Goal: Task Accomplishment & Management: Complete application form

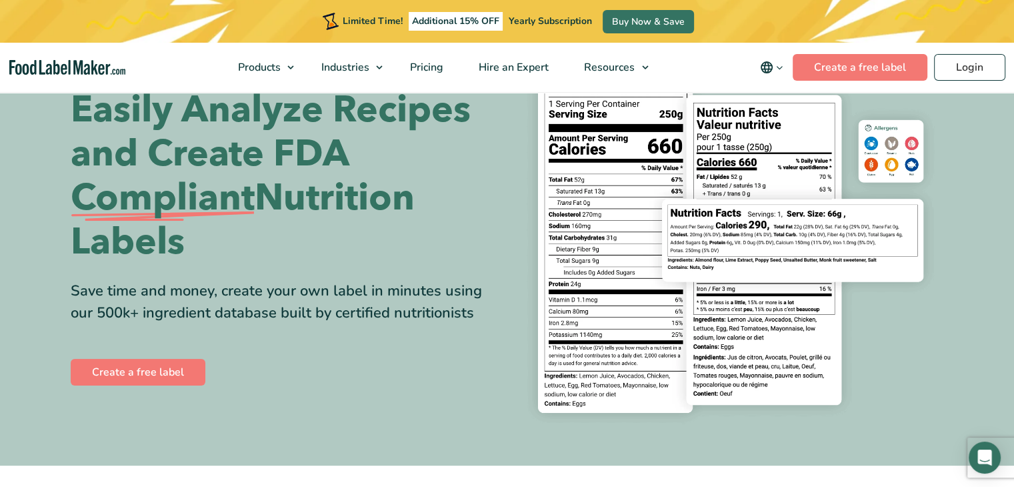
scroll to position [133, 0]
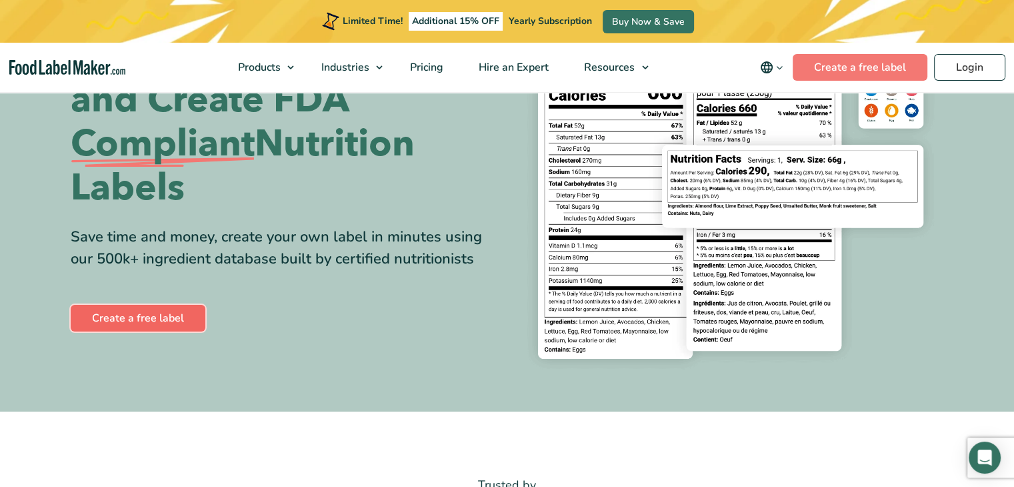
click at [171, 320] on link "Create a free label" at bounding box center [138, 318] width 135 height 27
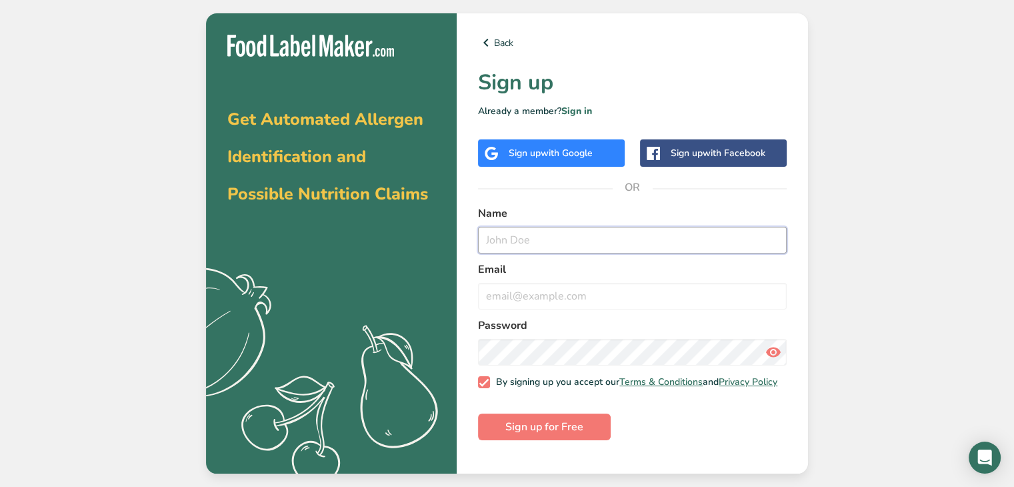
click at [547, 241] on input "text" at bounding box center [632, 240] width 309 height 27
type input "L"
type input "[PERSON_NAME]"
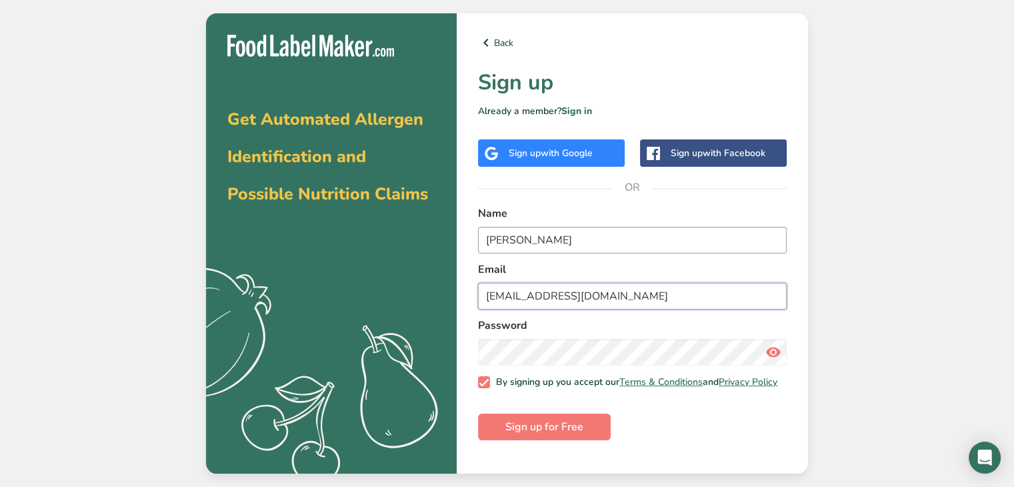
type input "[EMAIL_ADDRESS][DOMAIN_NAME]"
click at [773, 353] on icon at bounding box center [773, 352] width 16 height 24
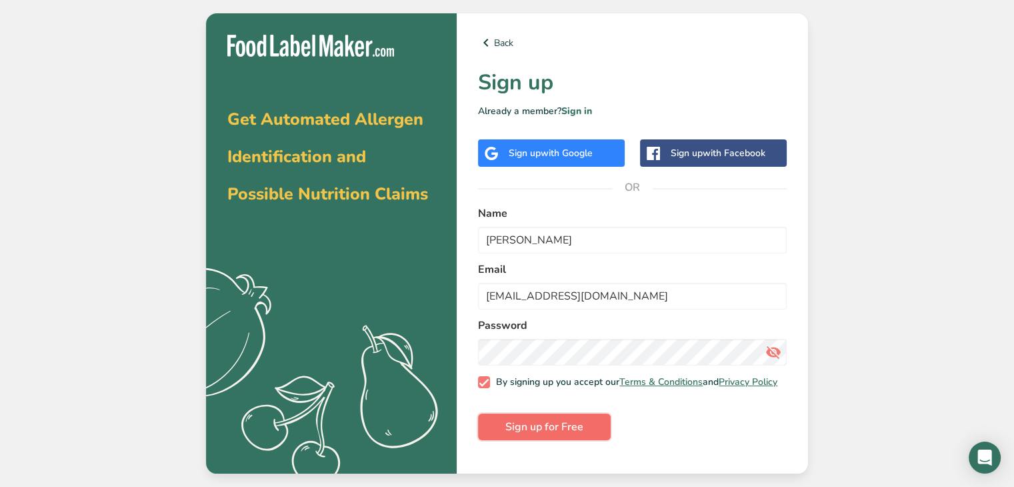
click at [558, 430] on span "Sign up for Free" at bounding box center [544, 427] width 78 height 16
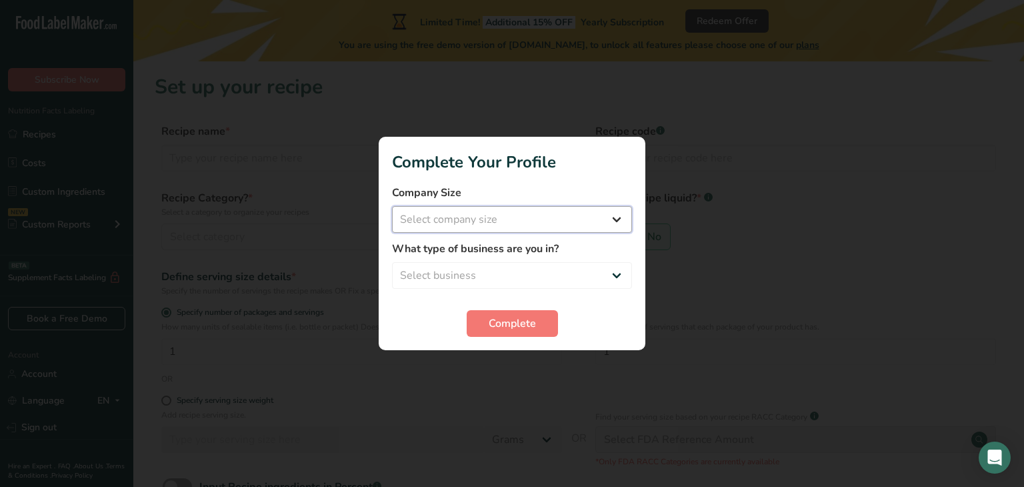
click at [561, 222] on select "Select company size Fewer than 10 Employees 10 to 50 Employees 51 to 500 Employ…" at bounding box center [512, 219] width 240 height 27
select select "2"
click at [392, 206] on select "Select company size Fewer than 10 Employees 10 to 50 Employees 51 to 500 Employ…" at bounding box center [512, 219] width 240 height 27
click at [488, 278] on select "Select business Packaged Food Manufacturer Restaurant & Cafe Bakery Meal Plans …" at bounding box center [512, 275] width 240 height 27
select select "2"
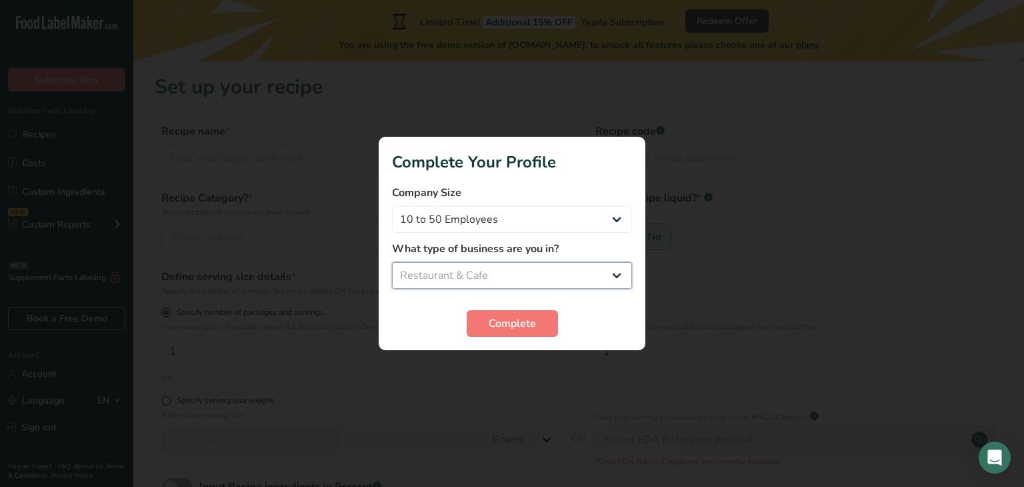
click at [392, 262] on select "Select business Packaged Food Manufacturer Restaurant & Cafe Bakery Meal Plans …" at bounding box center [512, 275] width 240 height 27
click at [515, 317] on span "Complete" at bounding box center [512, 323] width 47 height 16
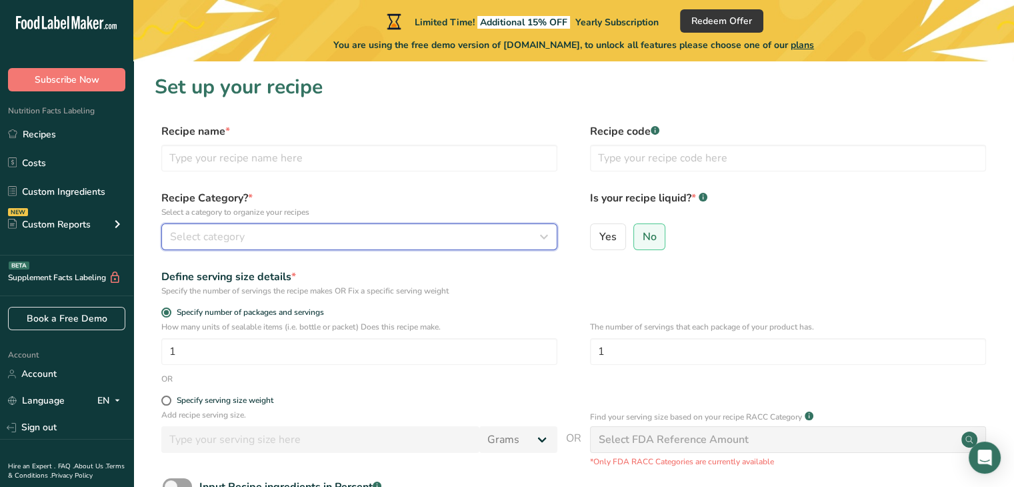
click at [357, 237] on div "Select category" at bounding box center [355, 237] width 371 height 16
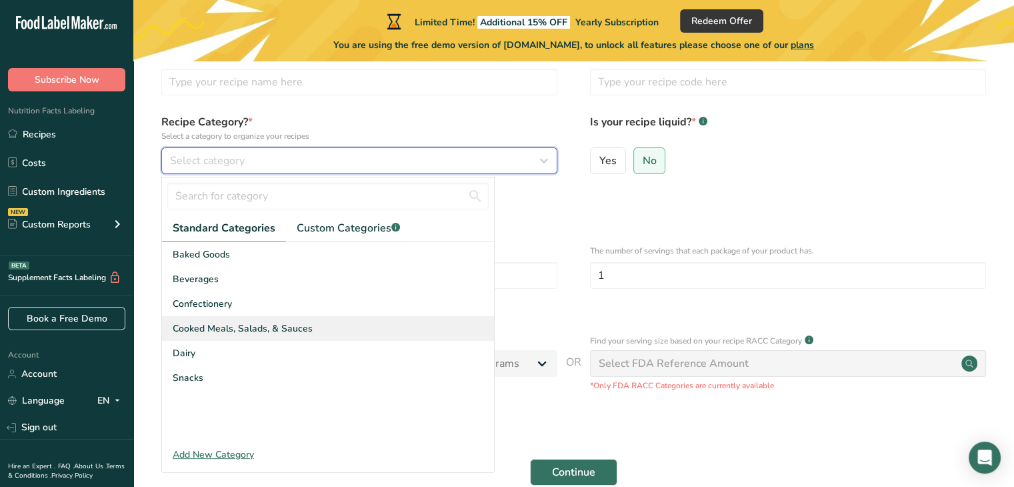
scroll to position [133, 0]
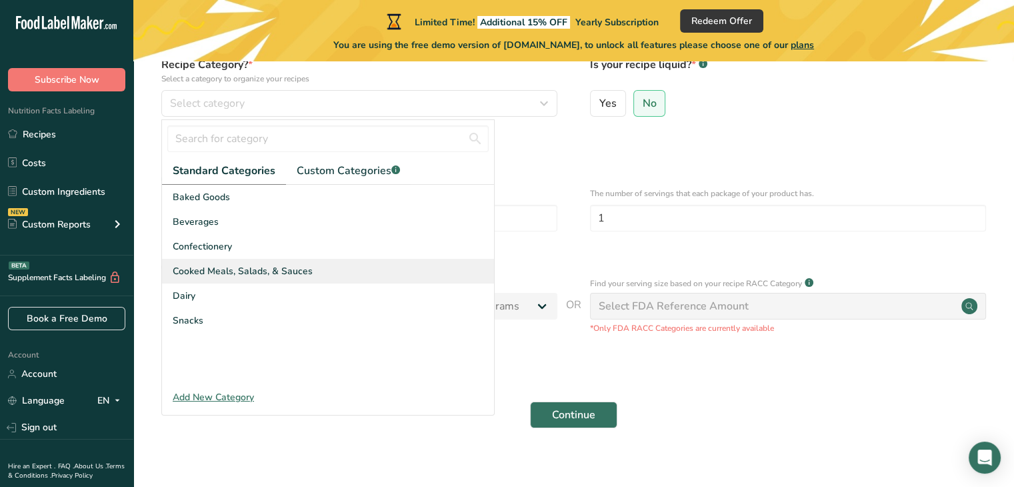
click at [257, 273] on span "Cooked Meals, Salads, & Sauces" at bounding box center [243, 271] width 140 height 14
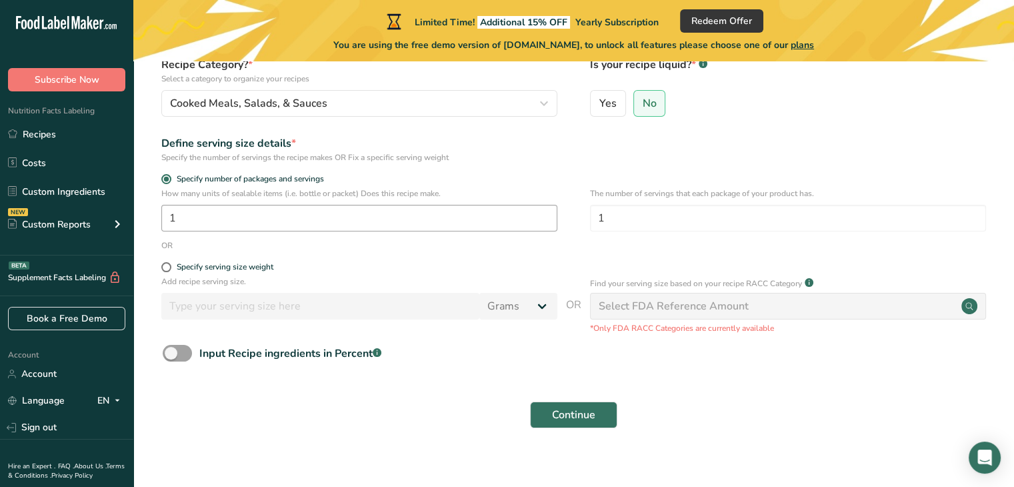
scroll to position [0, 0]
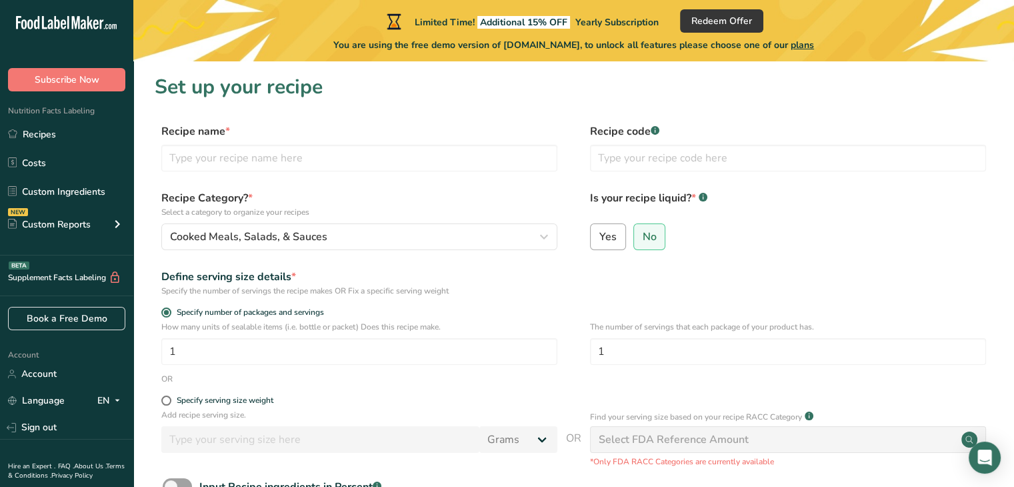
click at [601, 238] on span "Yes" at bounding box center [607, 236] width 17 height 13
click at [599, 238] on input "Yes" at bounding box center [595, 236] width 9 height 9
radio input "true"
radio input "false"
select select "22"
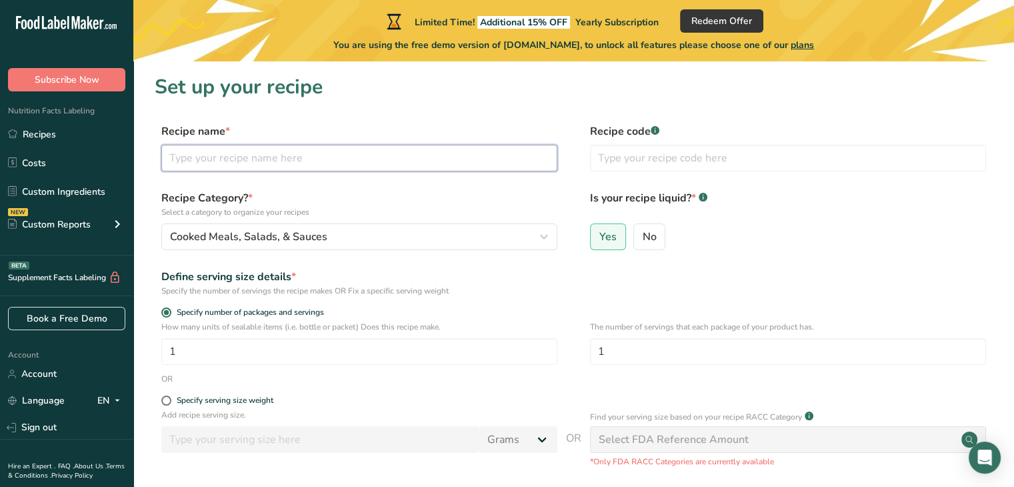
click at [248, 155] on input "text" at bounding box center [359, 158] width 396 height 27
type input "Red Salsa"
click at [188, 351] on input "1" at bounding box center [359, 351] width 396 height 27
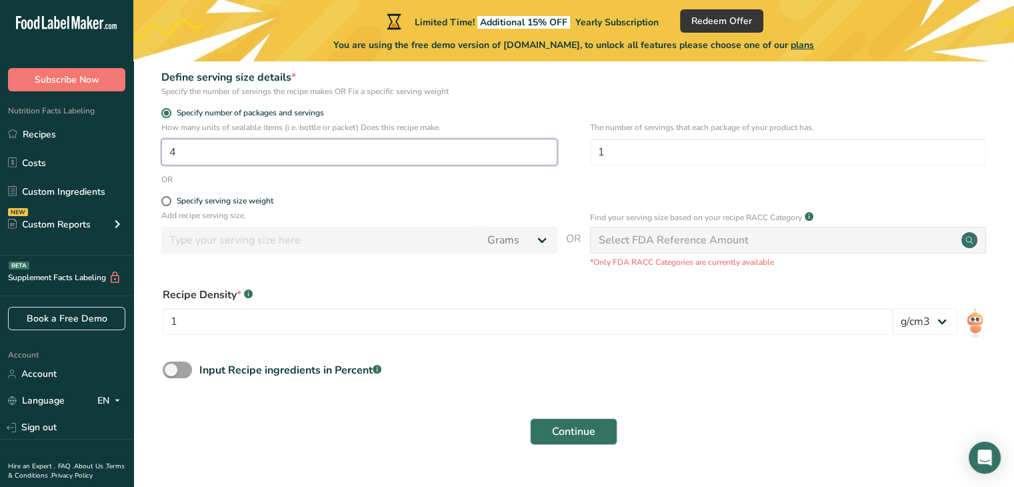
scroll to position [200, 0]
type input "1"
type input "5"
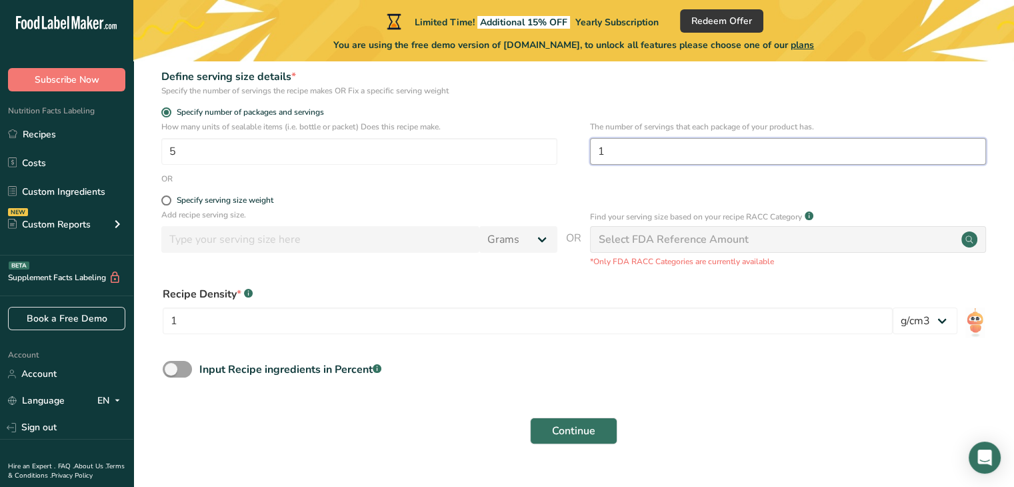
click at [641, 148] on input "1" at bounding box center [788, 151] width 396 height 27
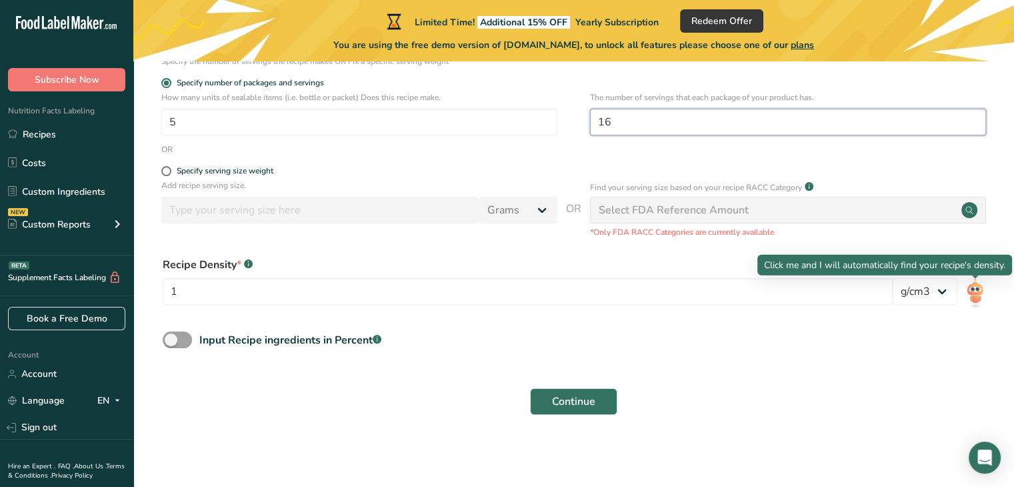
type input "16"
click at [977, 288] on img at bounding box center [974, 293] width 19 height 30
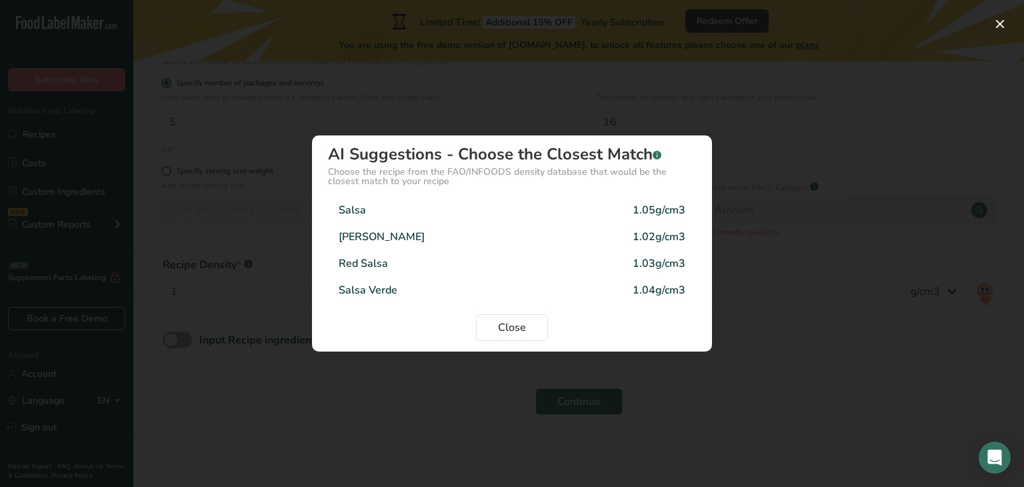
click at [419, 233] on div "Tomato Salsa 1.02g/cm3" at bounding box center [512, 236] width 368 height 27
type input "1.02"
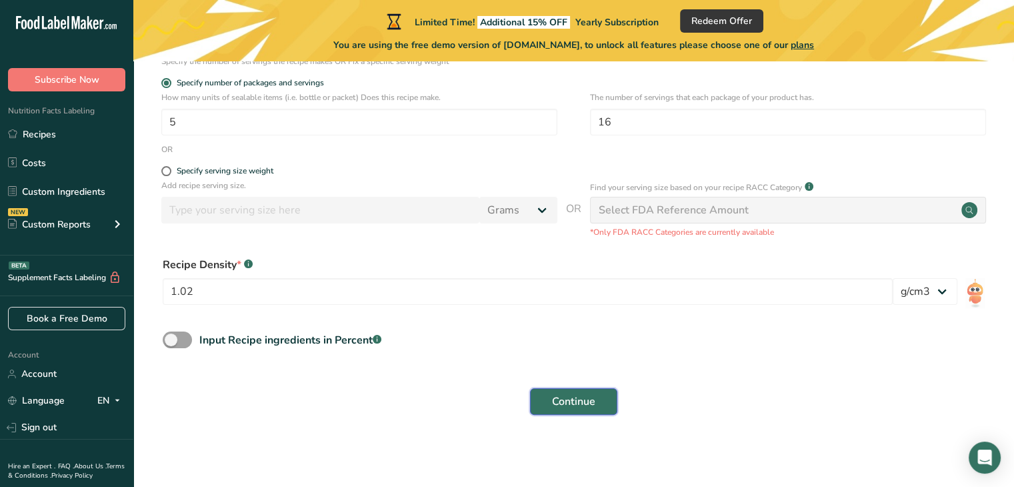
click at [555, 395] on span "Continue" at bounding box center [573, 401] width 43 height 16
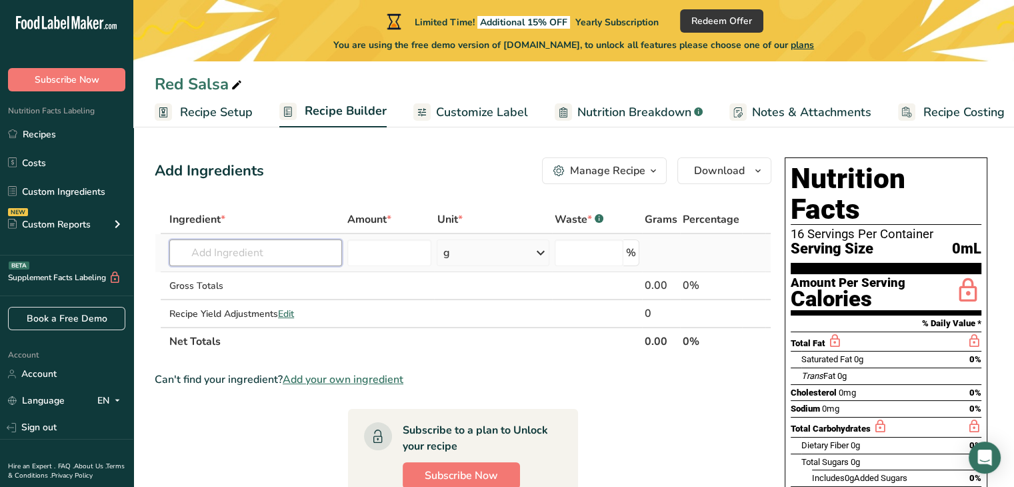
click at [275, 252] on input "text" at bounding box center [255, 252] width 173 height 27
click at [540, 250] on icon at bounding box center [541, 253] width 16 height 24
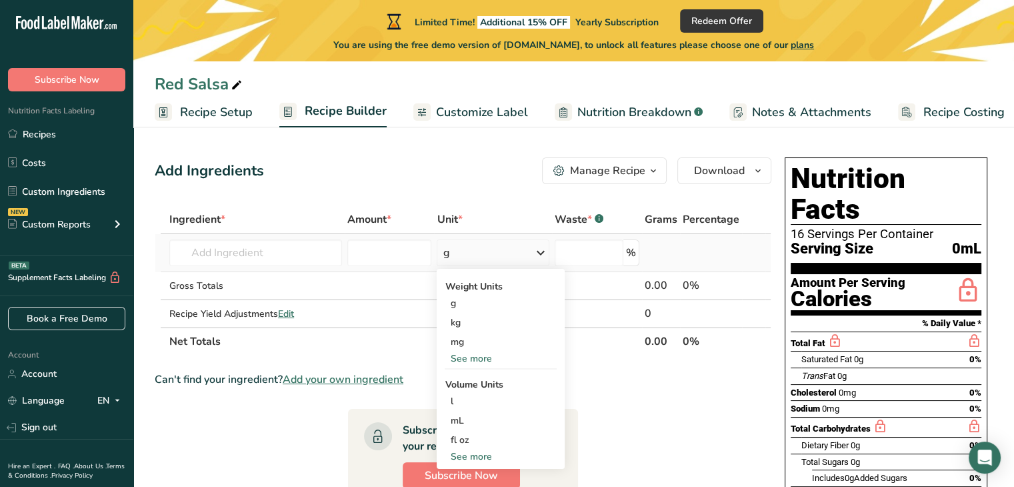
click at [540, 249] on icon at bounding box center [541, 253] width 16 height 24
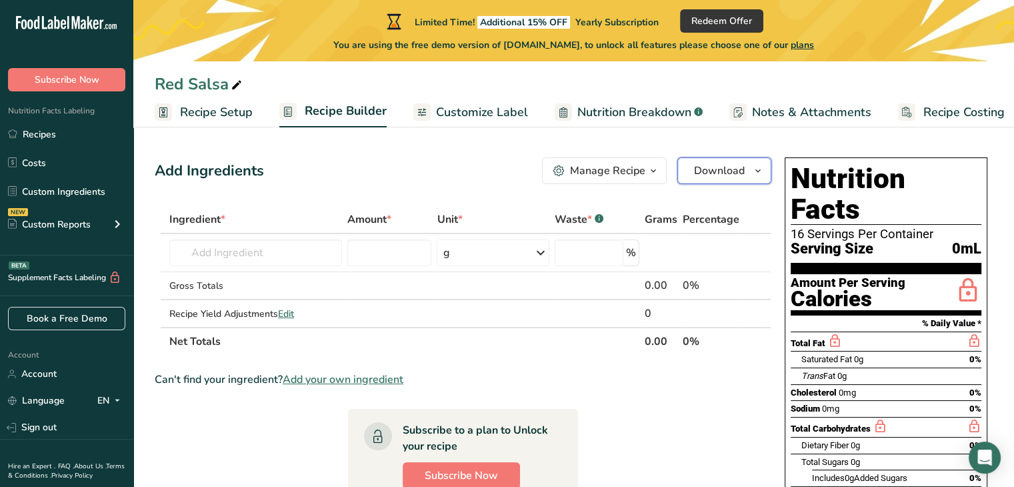
click at [753, 167] on icon "button" at bounding box center [758, 171] width 11 height 17
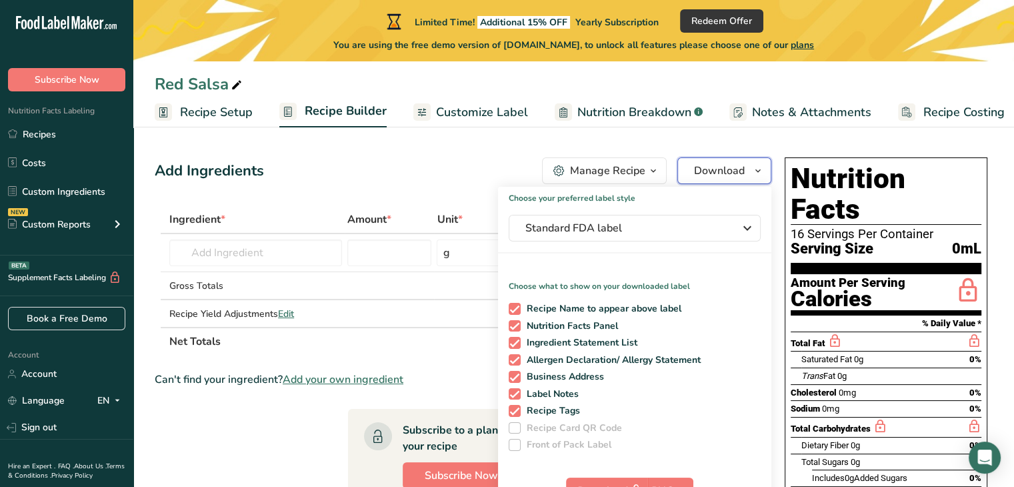
click at [753, 167] on icon "button" at bounding box center [758, 171] width 11 height 17
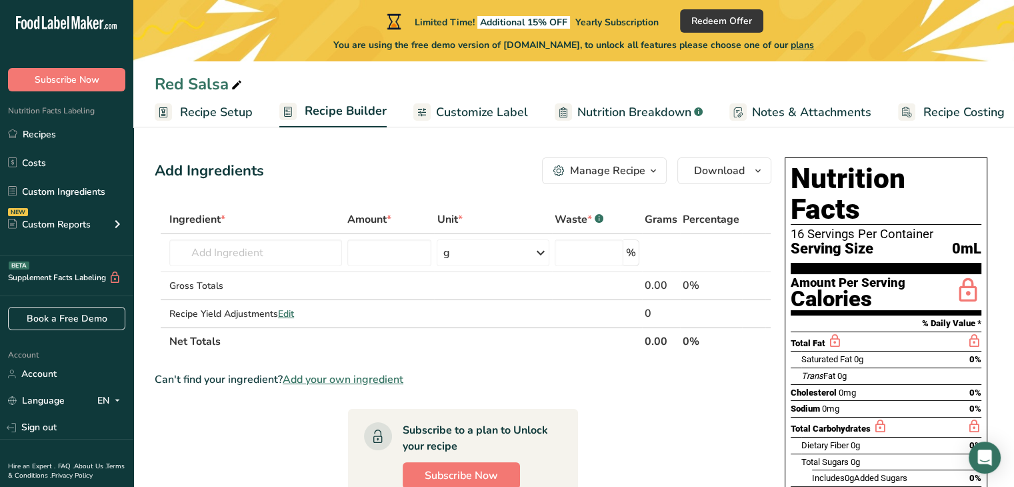
click at [213, 111] on span "Recipe Setup" at bounding box center [216, 112] width 73 height 18
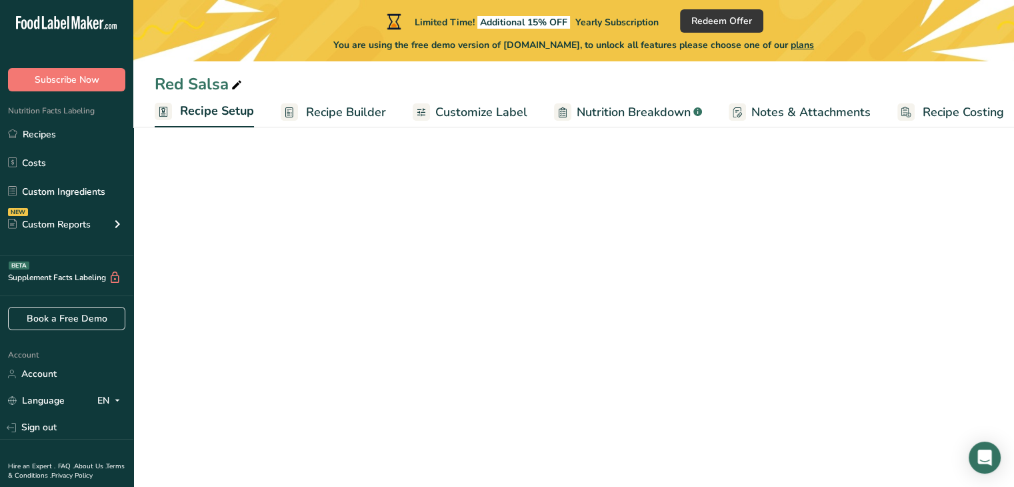
scroll to position [0, 5]
select select "22"
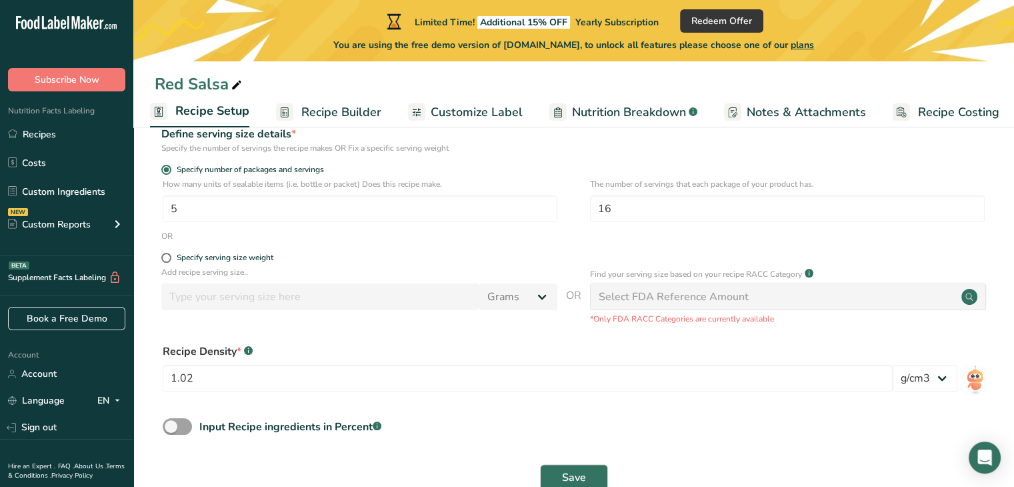
scroll to position [200, 0]
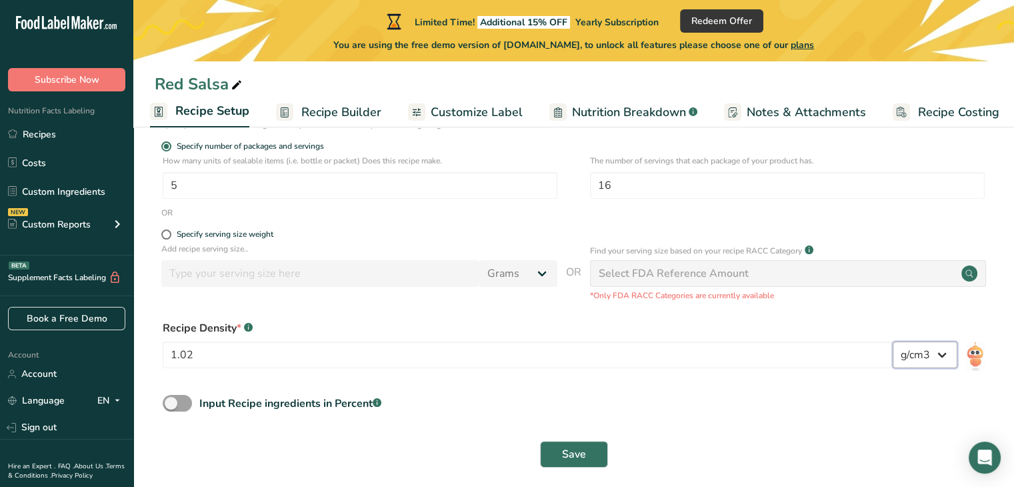
click at [942, 358] on select "lb/ft3 g/cm3" at bounding box center [925, 354] width 65 height 27
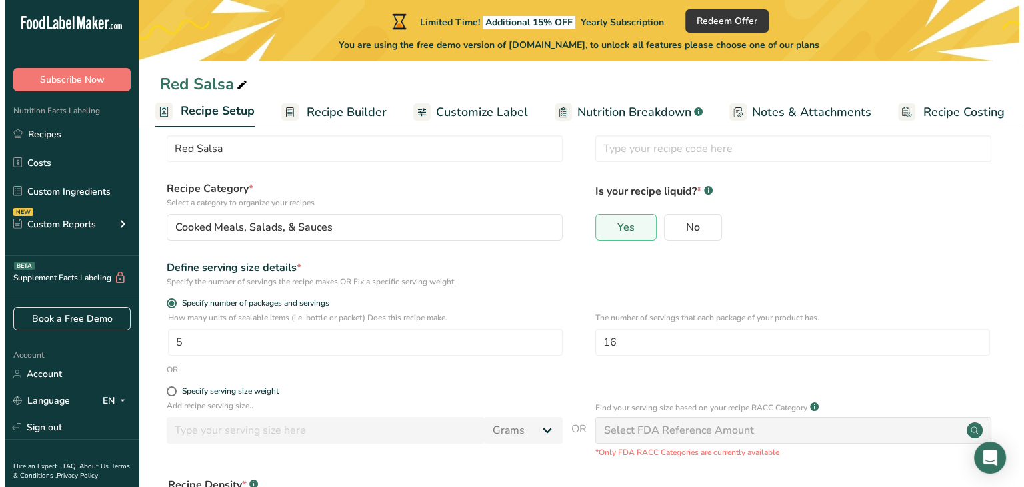
scroll to position [67, 0]
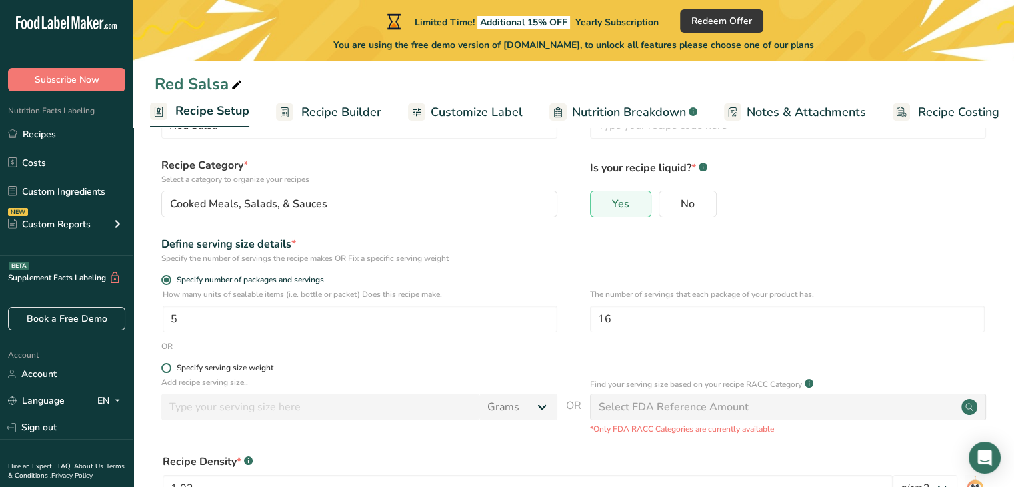
click at [169, 369] on span at bounding box center [166, 368] width 10 height 10
click at [169, 369] on input "Specify serving size weight" at bounding box center [165, 367] width 9 height 9
radio input "true"
radio input "false"
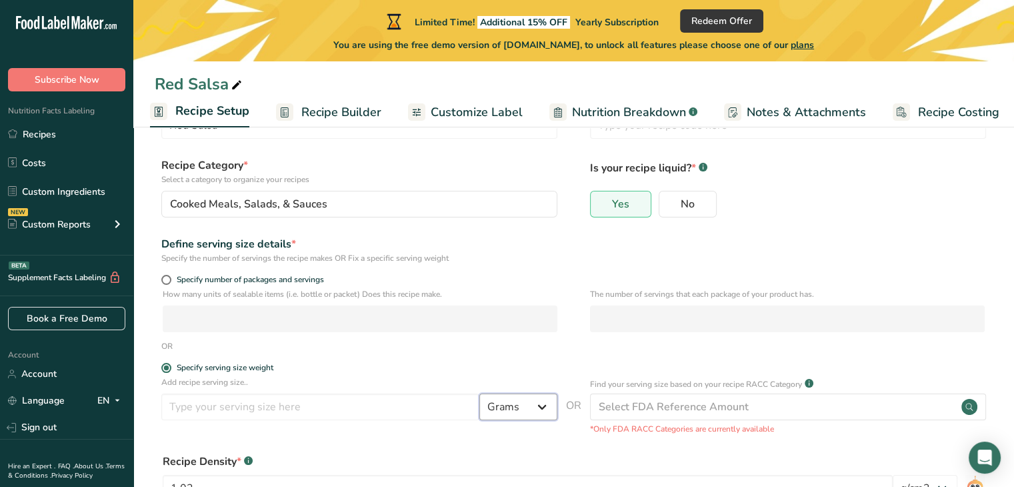
click at [543, 405] on select "Grams kg mg mcg lb oz l mL fl oz tbsp tsp cup qt gallon" at bounding box center [518, 406] width 78 height 27
select select "19"
click at [479, 393] on select "Grams kg mg mcg lb oz l mL fl oz tbsp tsp cup qt gallon" at bounding box center [518, 406] width 78 height 27
click at [241, 410] on input "number" at bounding box center [320, 406] width 318 height 27
type input "2"
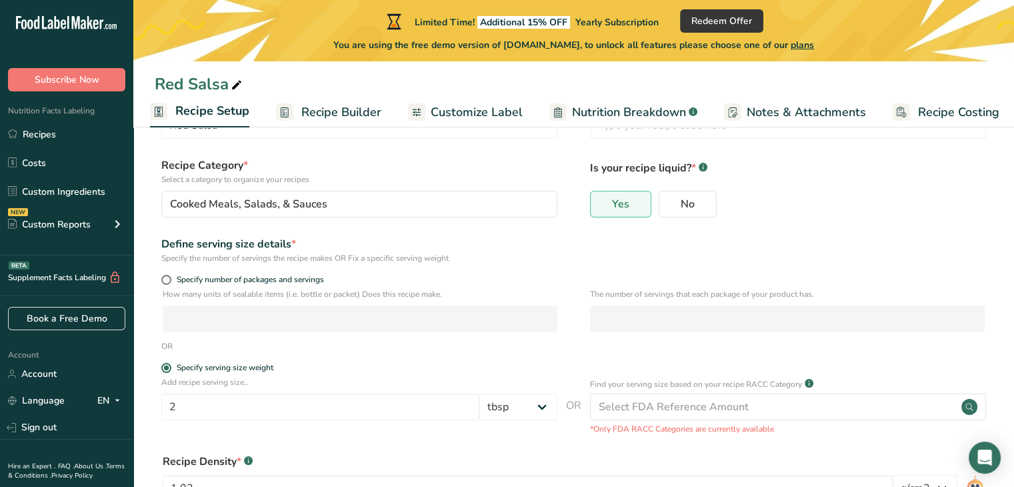
click at [509, 449] on div "Recipe Density * .a-a{fill:#347362;}.b-a{fill:#fff;} 1.02 lb/ft3 g/cm3" at bounding box center [574, 481] width 838 height 72
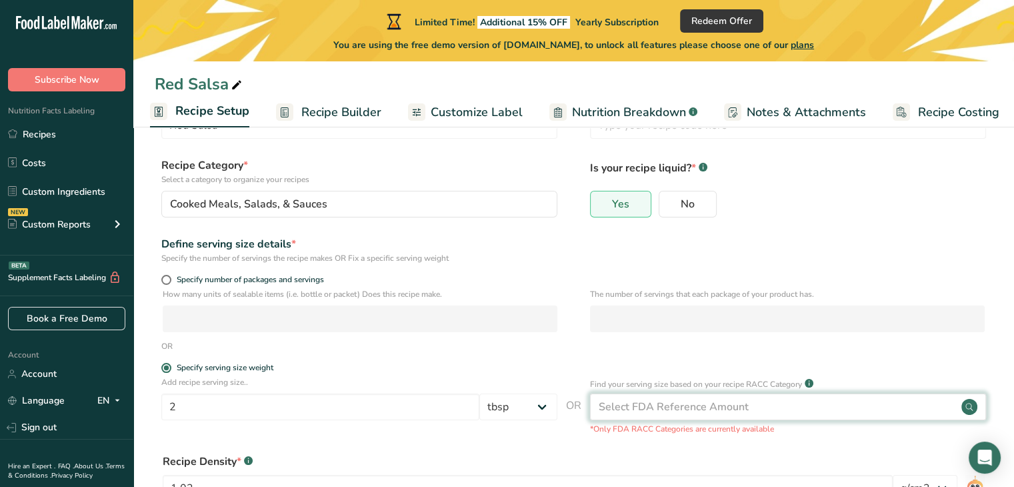
click at [821, 408] on div "Select FDA Reference Amount" at bounding box center [788, 406] width 396 height 27
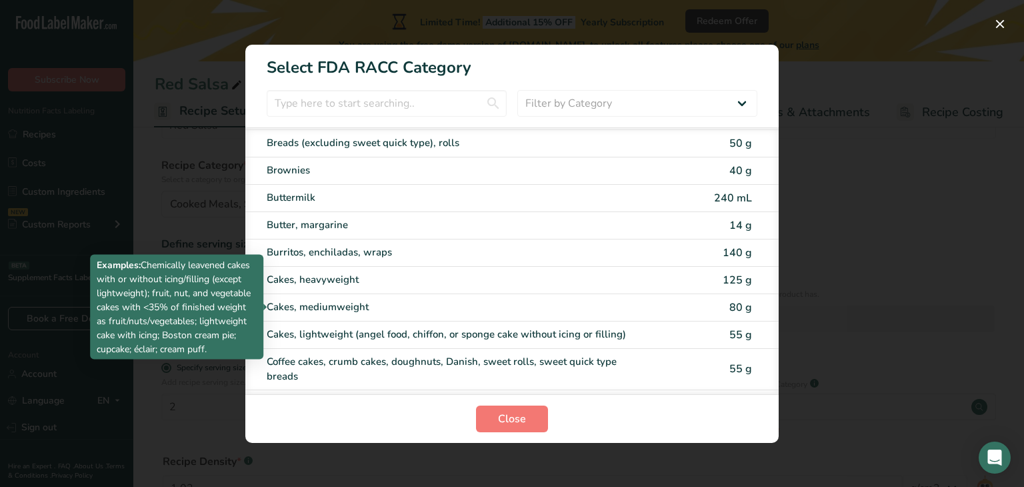
scroll to position [0, 0]
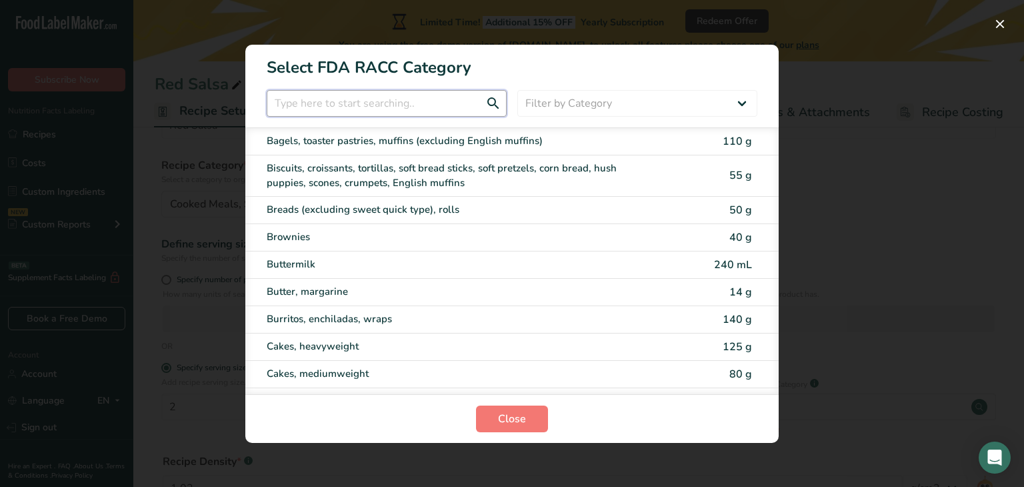
click at [371, 102] on input "RACC Category Selection Modal" at bounding box center [387, 103] width 240 height 27
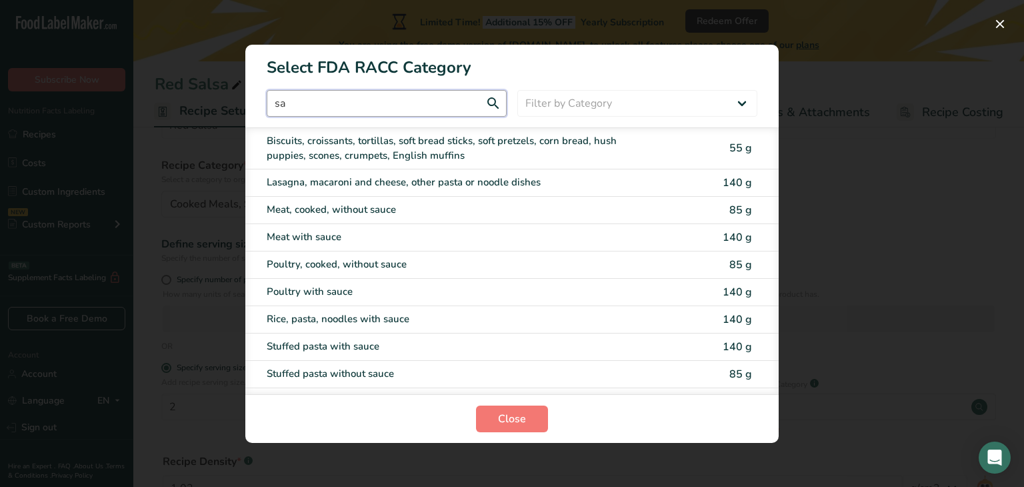
type input "s"
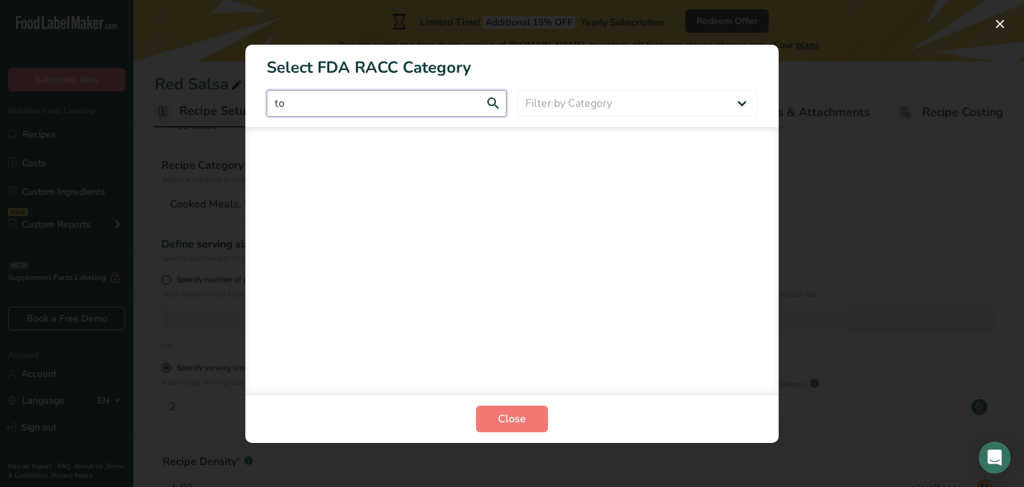
type input "t"
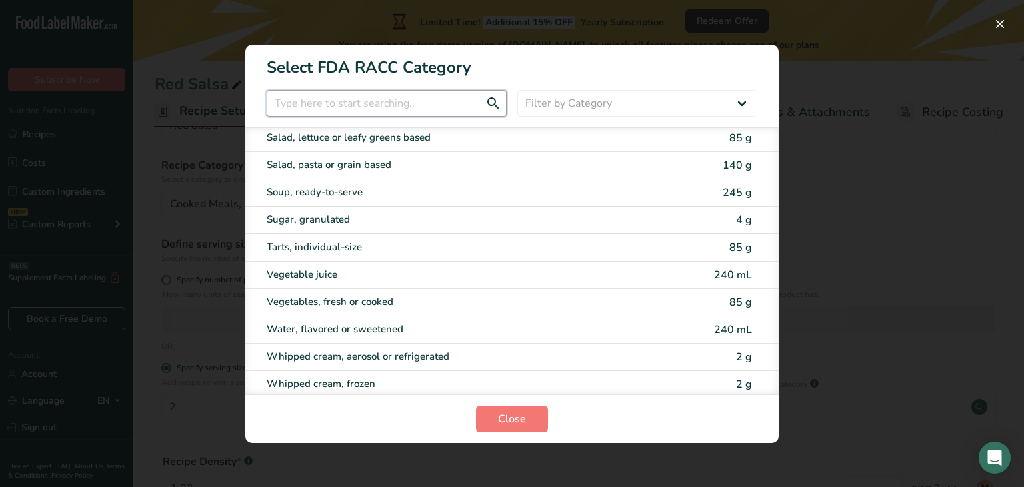
scroll to position [2604, 0]
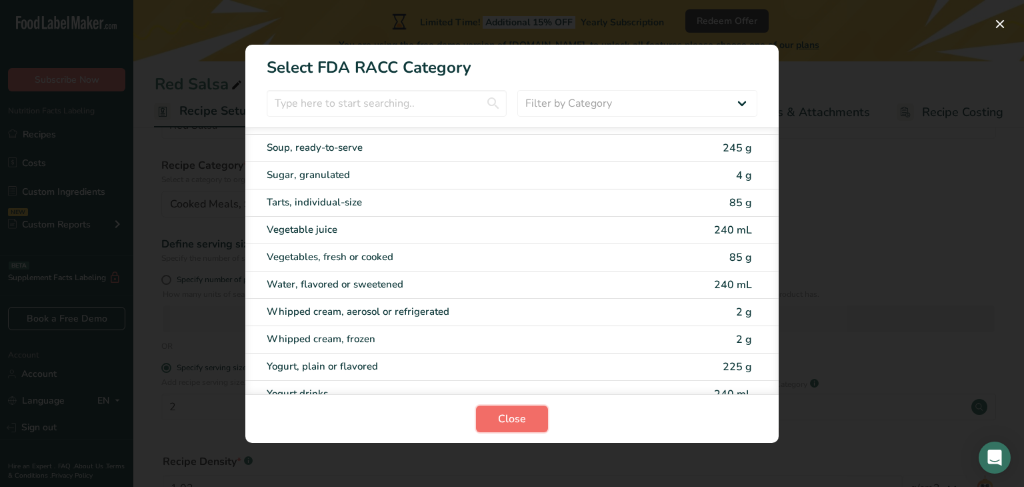
click at [493, 415] on button "Close" at bounding box center [512, 418] width 72 height 27
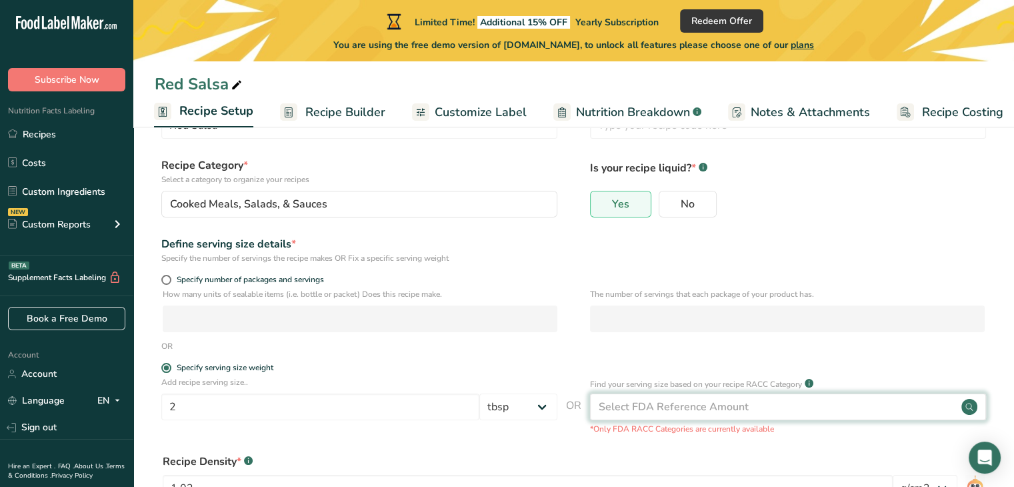
click at [736, 403] on div "Select FDA Reference Amount" at bounding box center [674, 407] width 150 height 16
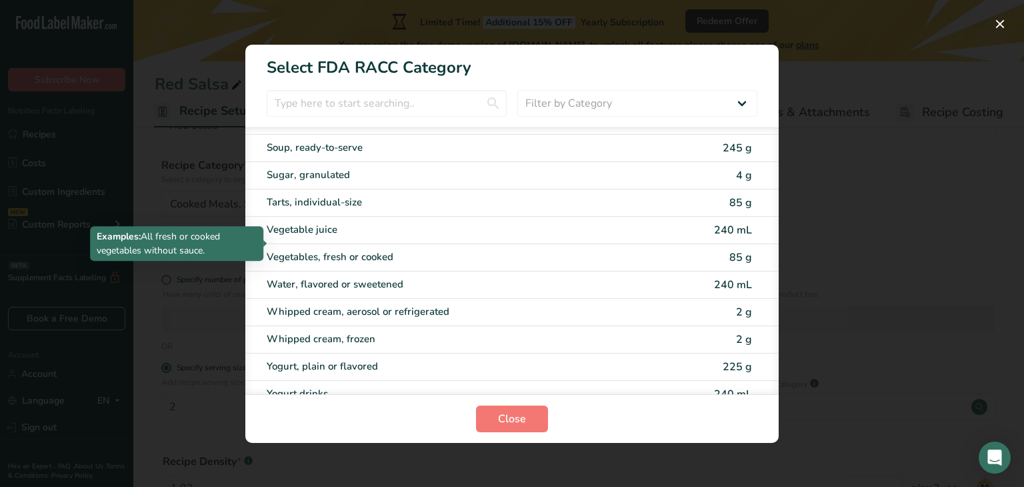
click at [408, 249] on div "Vegetables, fresh or cooked" at bounding box center [456, 256] width 379 height 15
type input "85"
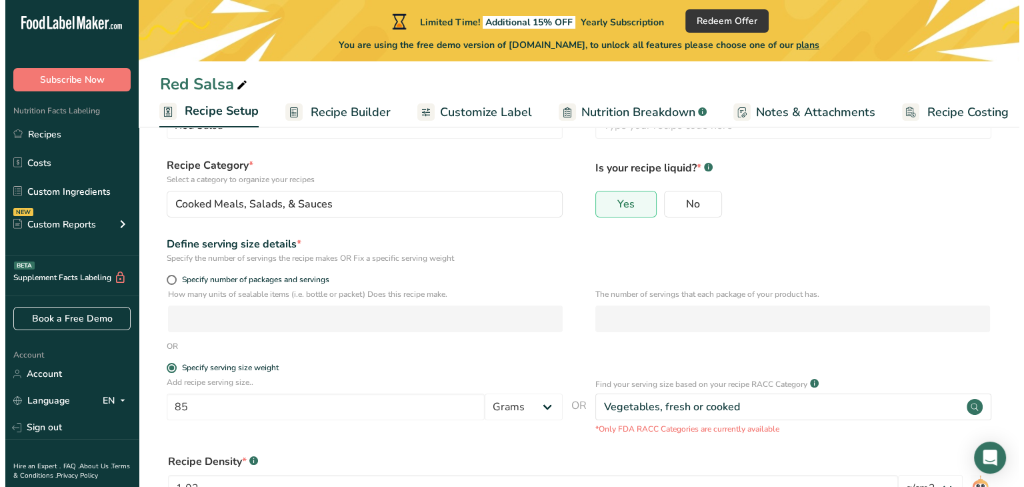
scroll to position [133, 0]
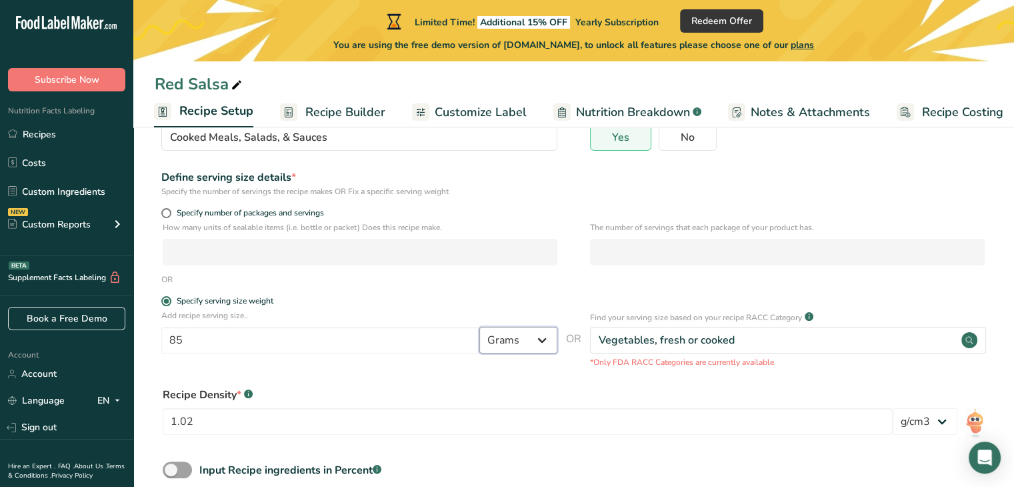
click at [523, 341] on select "Grams kg mg mcg lb oz l mL fl oz tbsp tsp cup qt gallon" at bounding box center [518, 340] width 78 height 27
click at [479, 327] on select "Grams kg mg mcg lb oz l mL fl oz tbsp tsp cup qt gallon" at bounding box center [518, 340] width 78 height 27
click at [512, 338] on select "Grams kg mg mcg lb oz l mL fl oz tbsp tsp cup qt gallon" at bounding box center [518, 340] width 78 height 27
select select "0"
click at [479, 327] on select "Grams kg mg mcg lb oz l mL fl oz tbsp tsp cup qt gallon" at bounding box center [518, 340] width 78 height 27
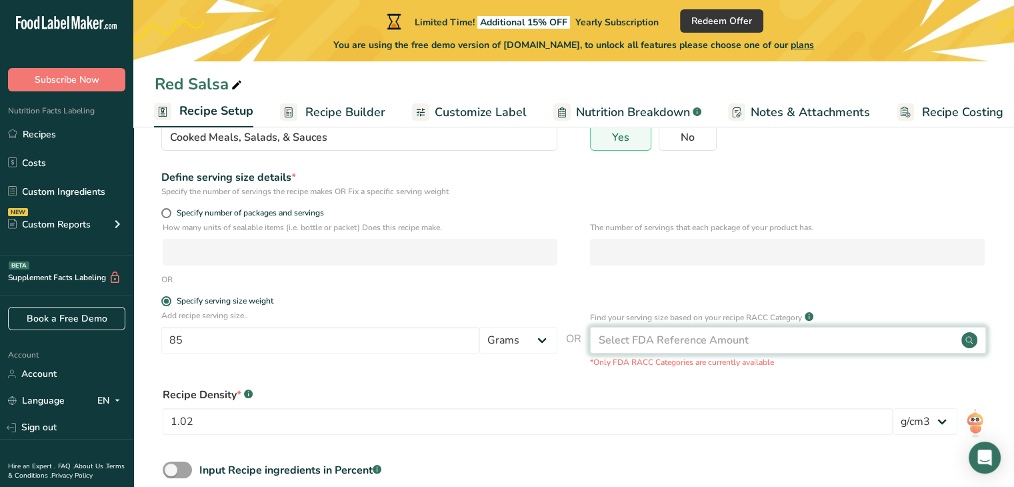
click at [663, 339] on div "Select FDA Reference Amount" at bounding box center [674, 340] width 150 height 16
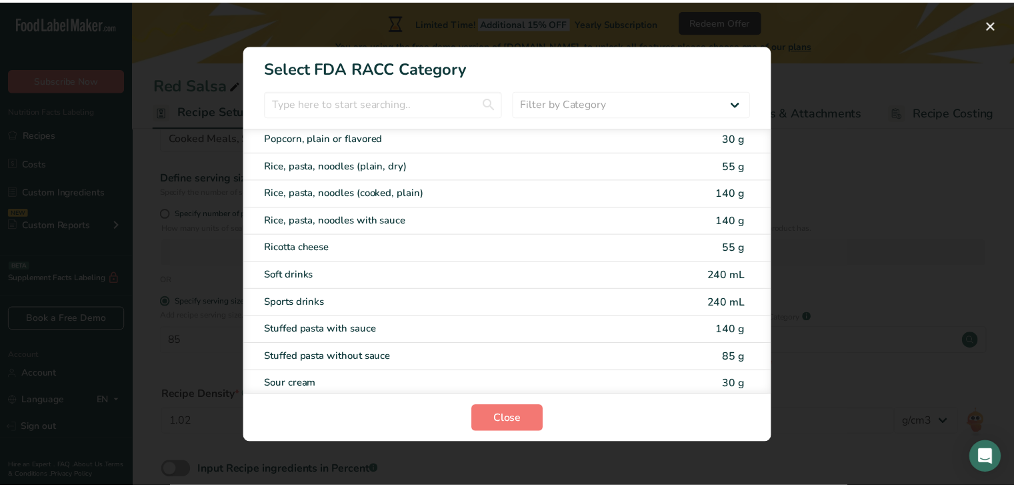
scroll to position [2604, 0]
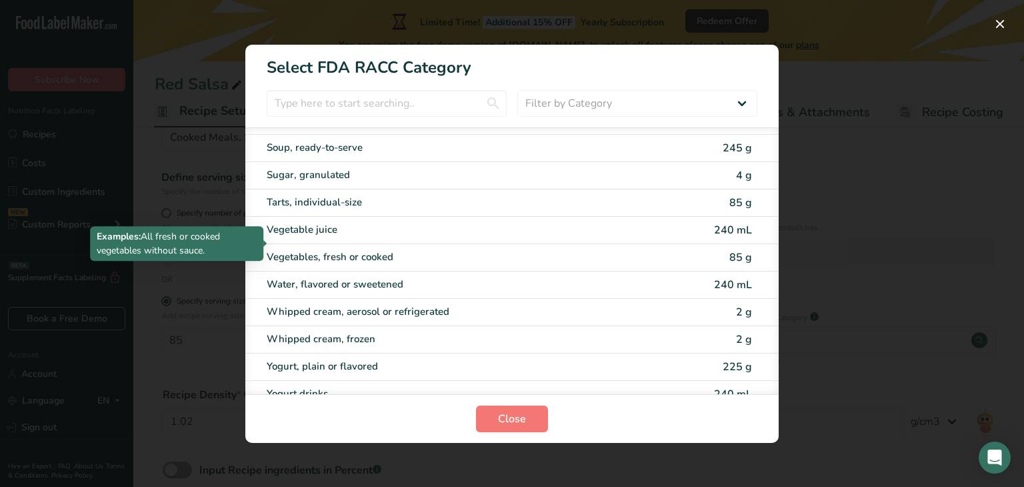
click at [304, 249] on div "Vegetables, fresh or cooked" at bounding box center [456, 256] width 379 height 15
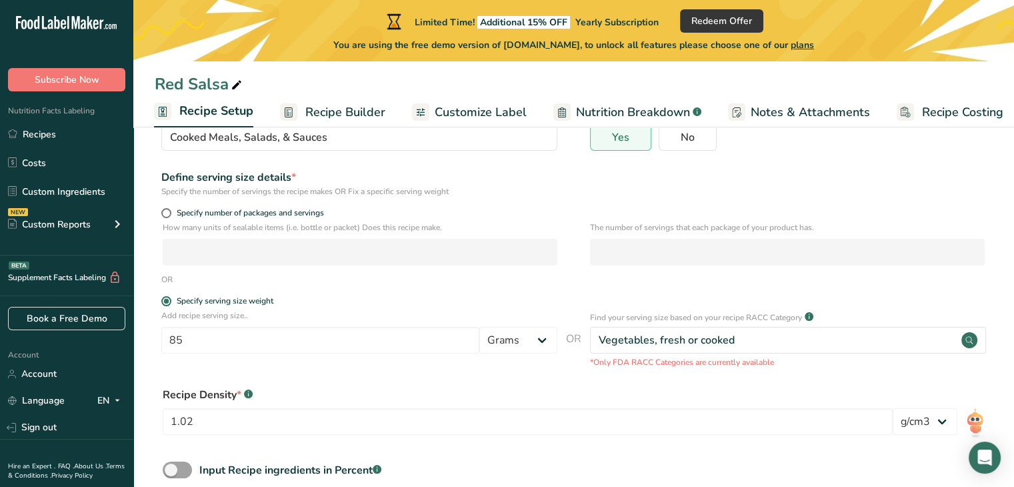
scroll to position [211, 0]
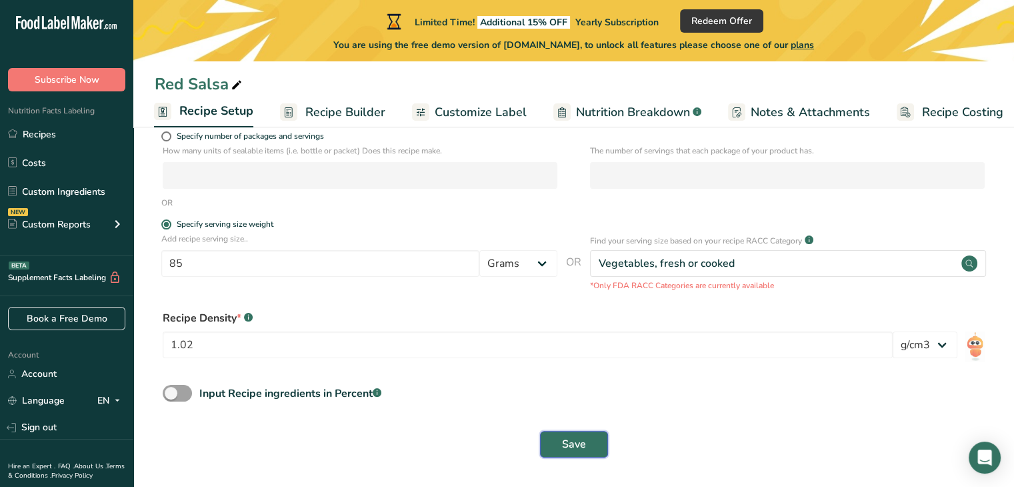
click at [562, 437] on span "Save" at bounding box center [574, 444] width 24 height 16
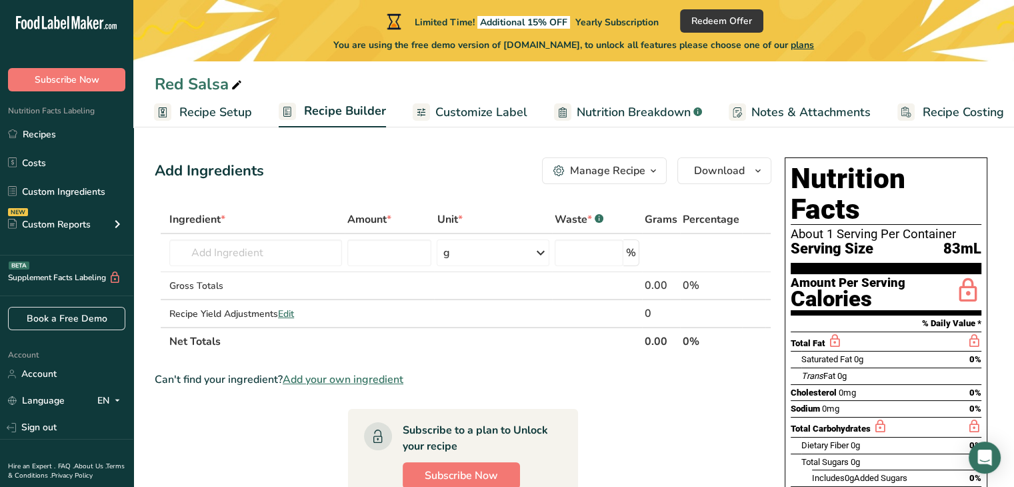
click at [203, 115] on span "Recipe Setup" at bounding box center [215, 112] width 73 height 18
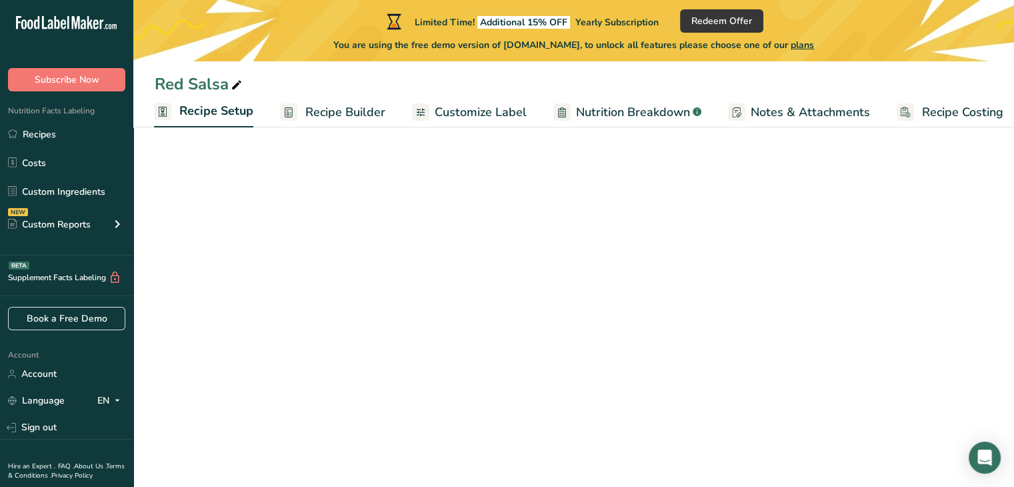
scroll to position [0, 5]
select select "22"
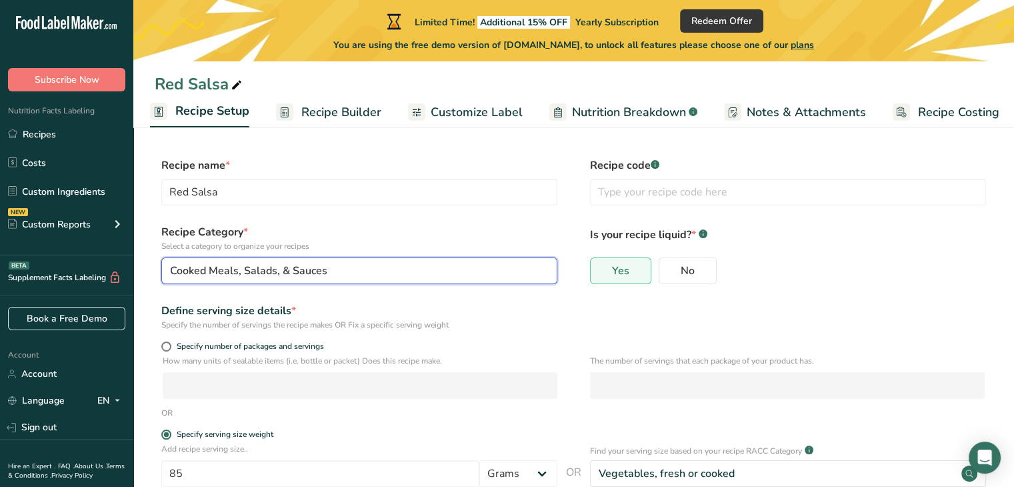
click at [367, 272] on div "Cooked Meals, Salads, & Sauces" at bounding box center [355, 271] width 371 height 16
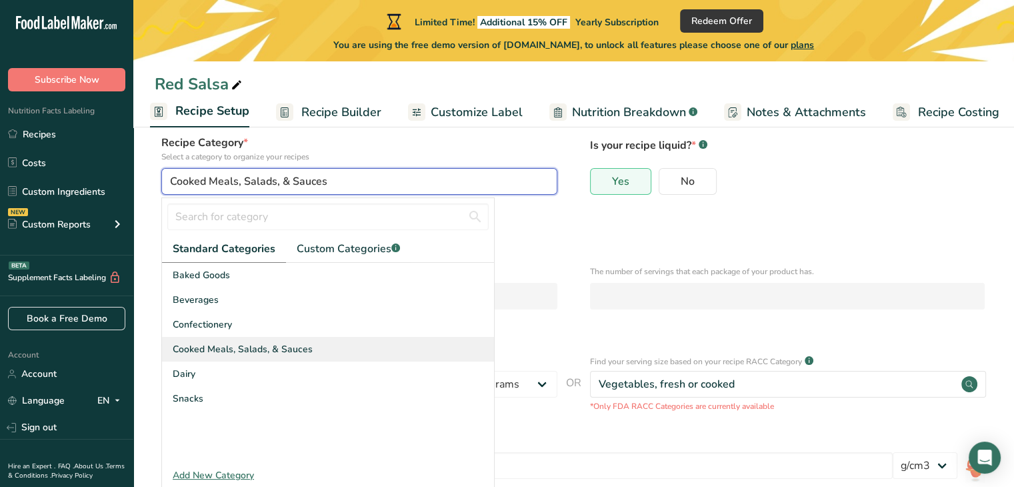
scroll to position [67, 0]
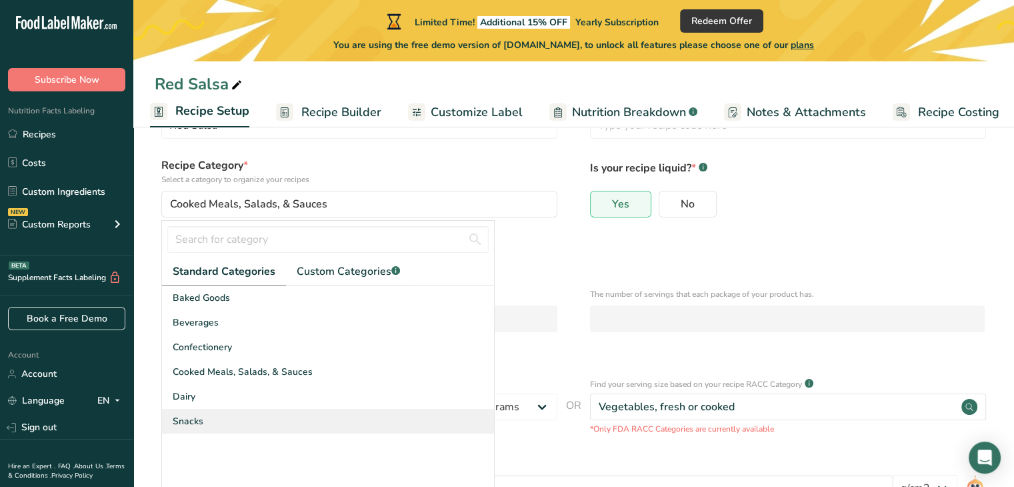
click at [198, 419] on span "Snacks" at bounding box center [188, 421] width 31 height 14
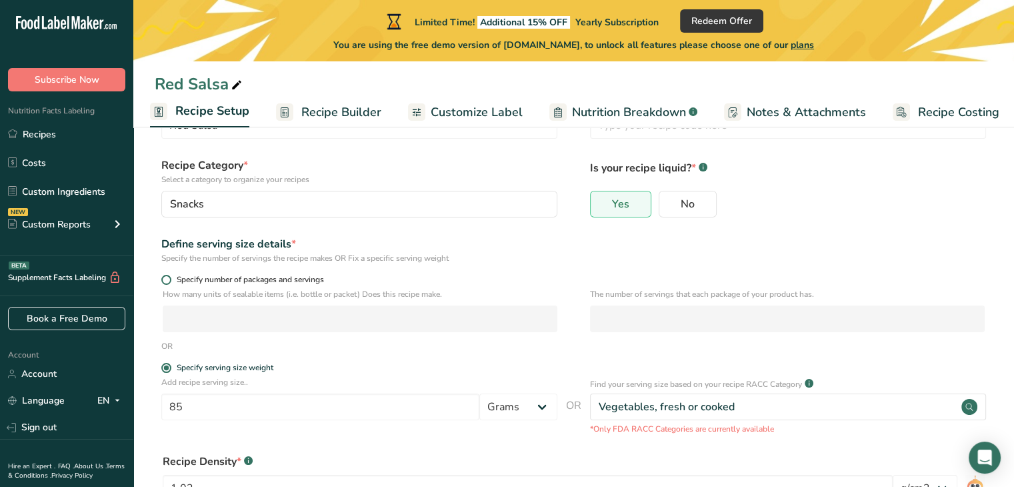
click at [167, 280] on span at bounding box center [166, 280] width 10 height 10
click at [167, 280] on input "Specify number of packages and servings" at bounding box center [165, 279] width 9 height 9
radio input "true"
radio input "false"
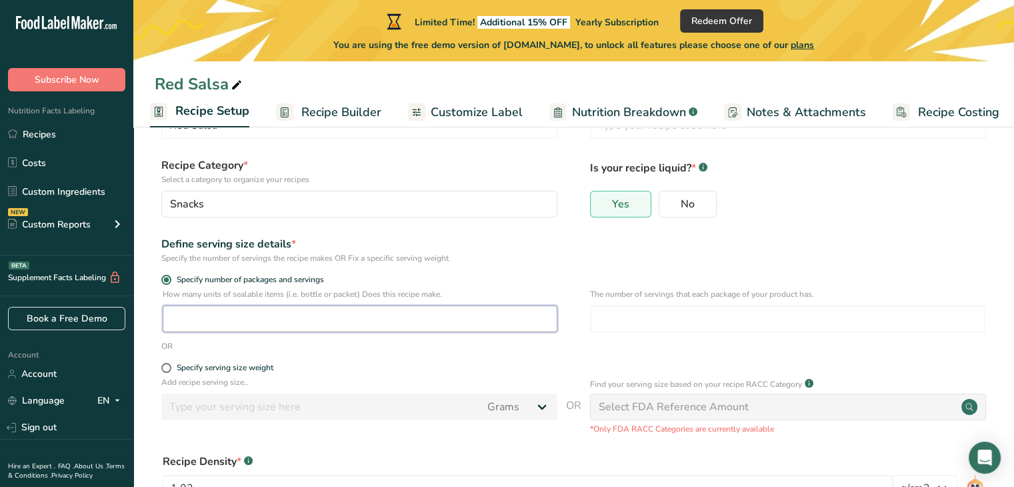
click at [185, 321] on input "number" at bounding box center [360, 318] width 395 height 27
type input "5"
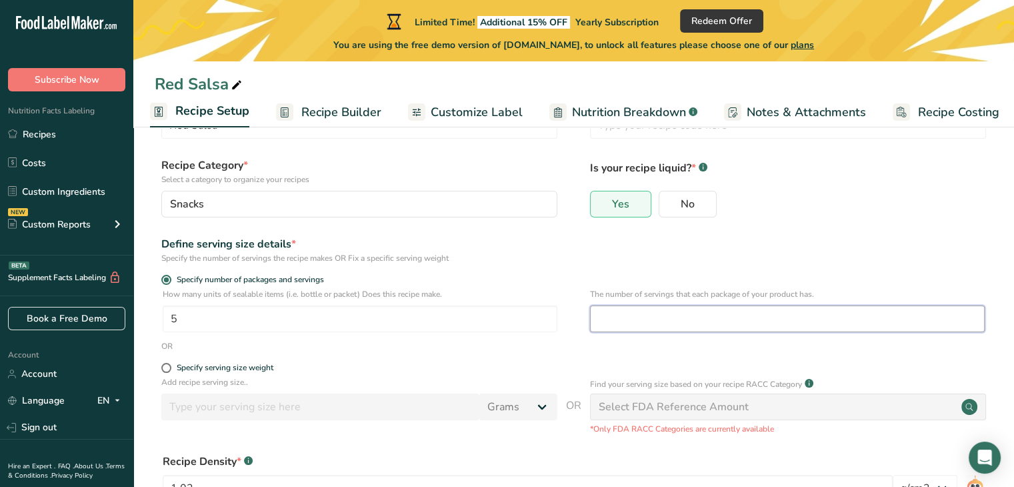
click at [682, 319] on input "number" at bounding box center [787, 318] width 395 height 27
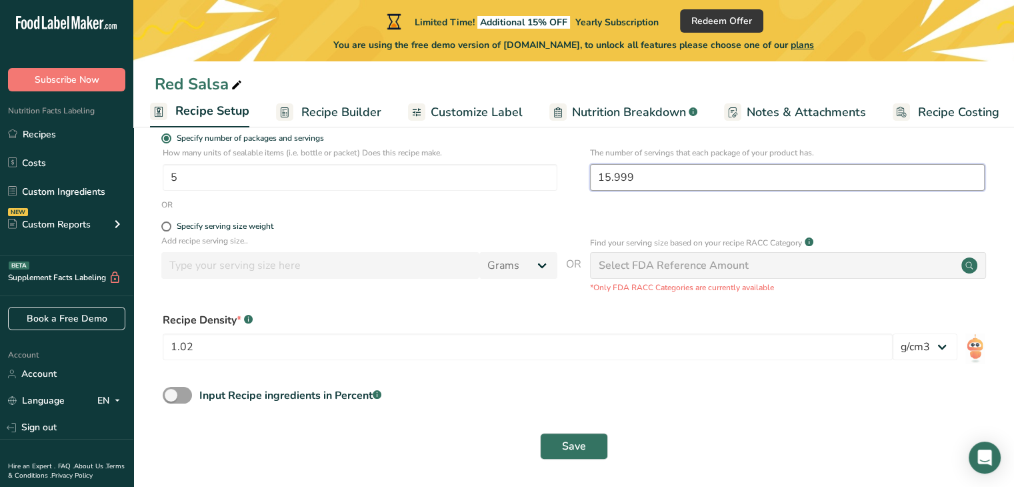
scroll to position [211, 0]
type input "15.999"
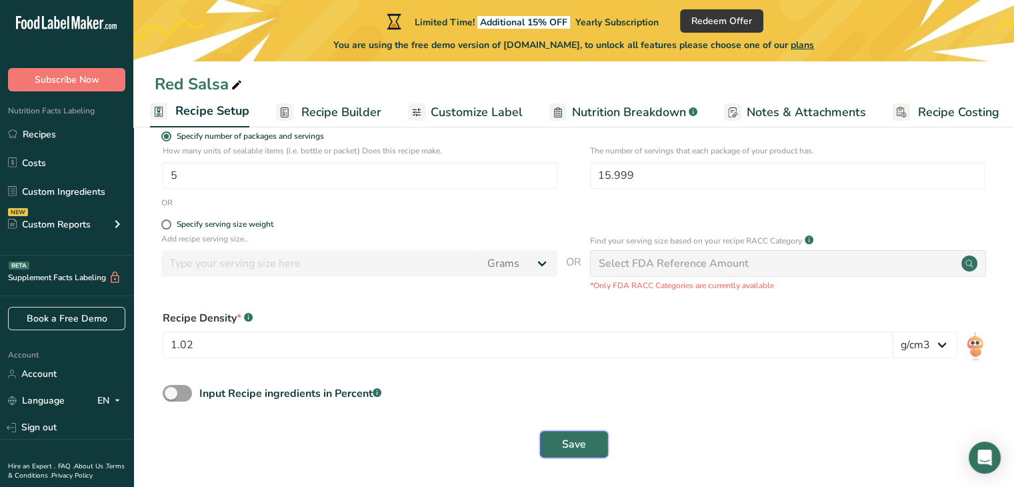
click at [577, 443] on span "Save" at bounding box center [574, 444] width 24 height 16
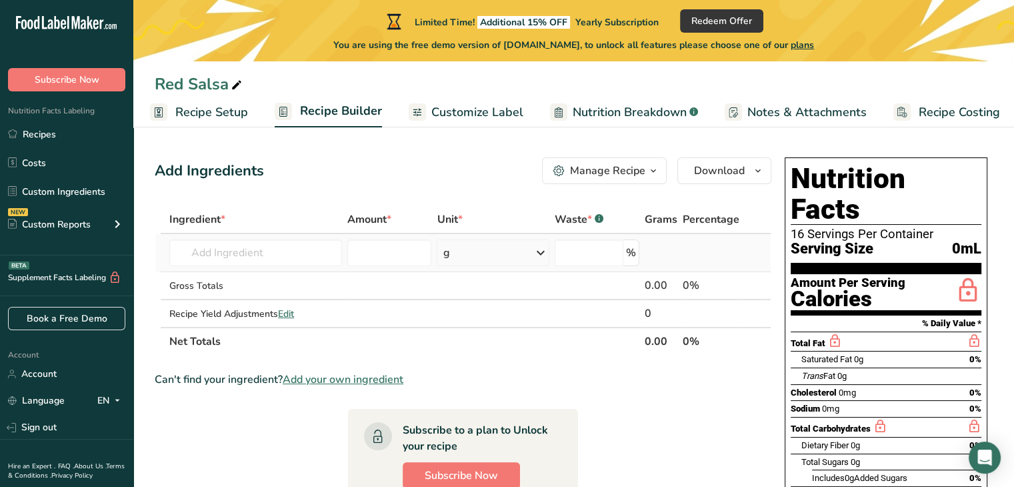
click at [478, 257] on div "g" at bounding box center [493, 252] width 112 height 27
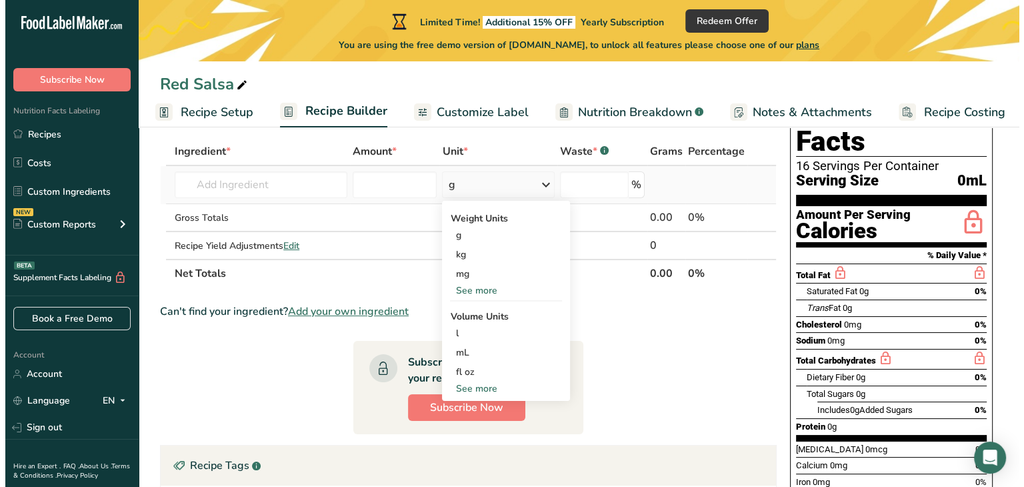
scroll to position [133, 0]
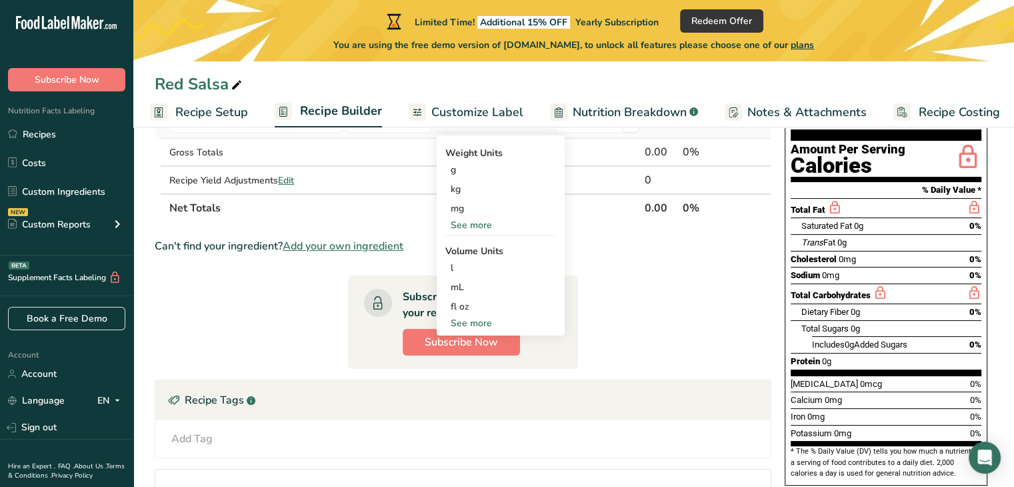
click at [475, 322] on div "See more" at bounding box center [501, 323] width 112 height 14
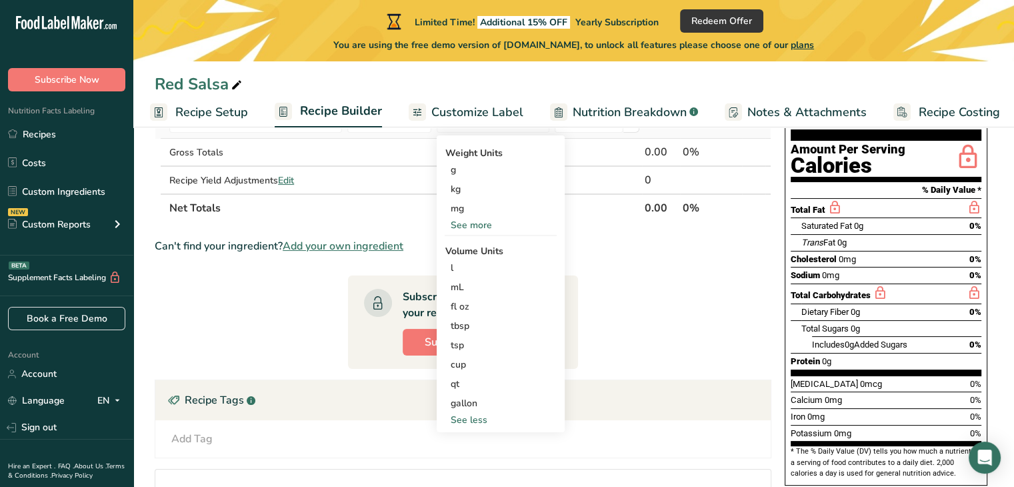
click at [475, 322] on div "tbsp" at bounding box center [500, 326] width 101 height 14
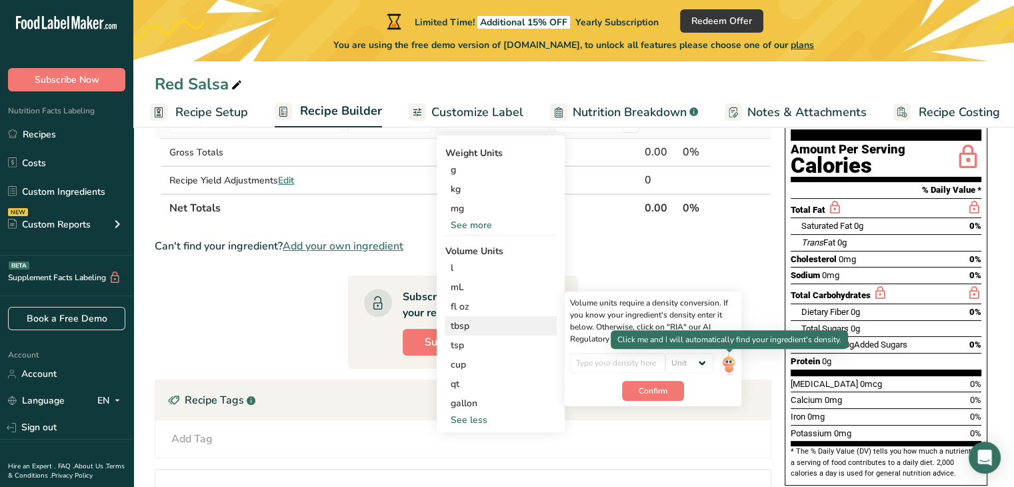
click at [729, 361] on img at bounding box center [728, 364] width 15 height 23
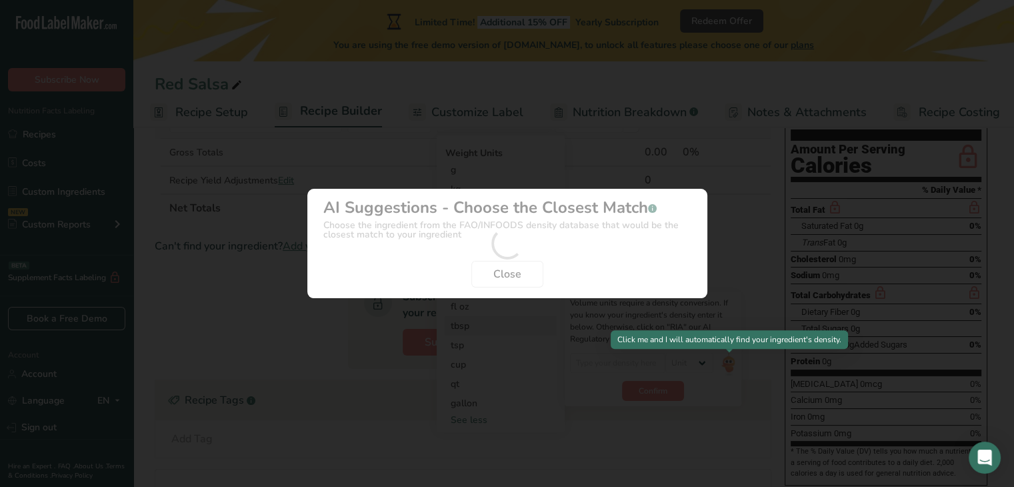
scroll to position [0, 1]
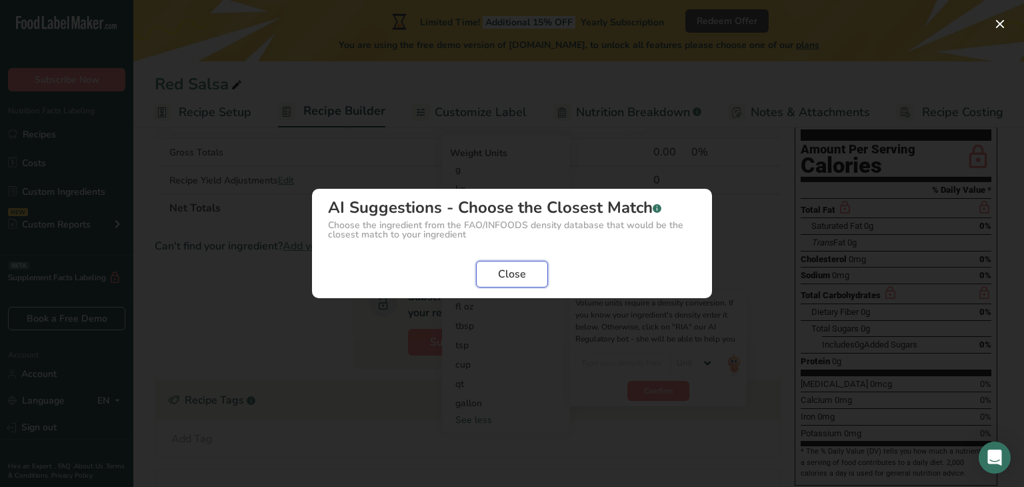
click at [515, 273] on span "Close" at bounding box center [512, 274] width 28 height 16
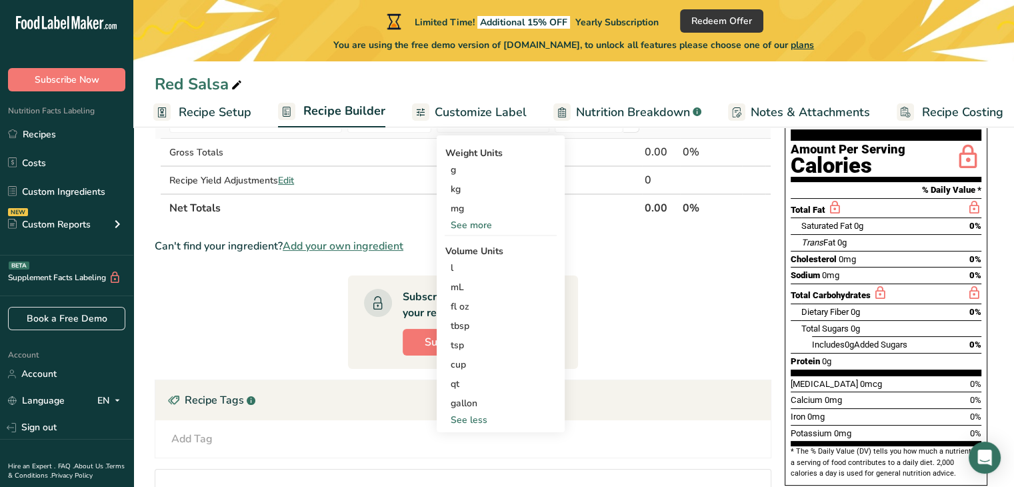
click at [345, 209] on th "Net Totals" at bounding box center [404, 207] width 475 height 28
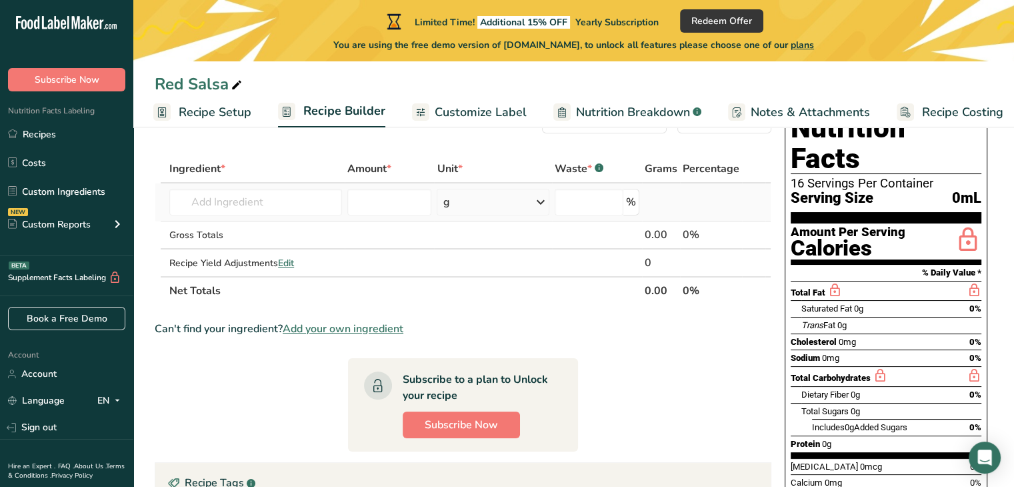
scroll to position [0, 0]
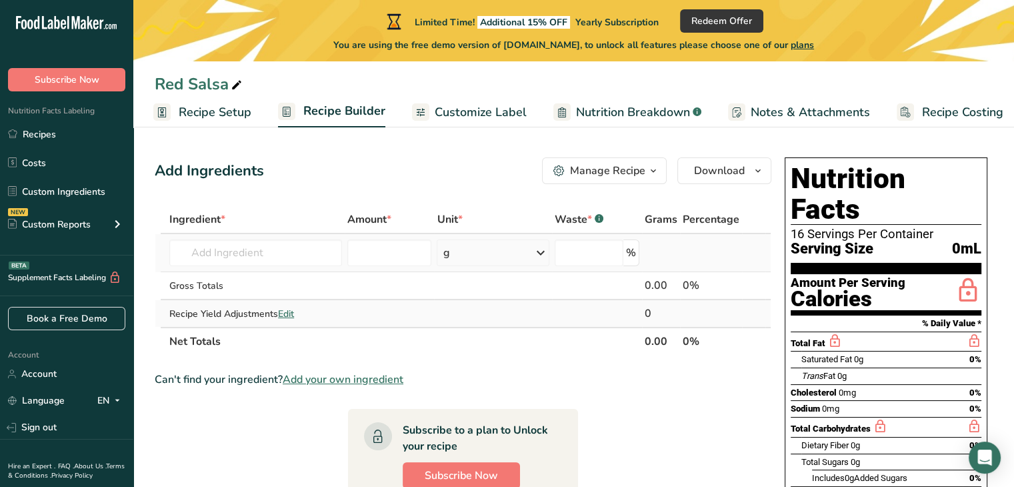
click at [715, 307] on td at bounding box center [711, 313] width 62 height 27
click at [336, 312] on div "Recipe Yield Adjustments Edit" at bounding box center [255, 314] width 173 height 14
click at [384, 249] on input "number" at bounding box center [389, 252] width 84 height 27
type input "10"
click at [247, 253] on input "text" at bounding box center [255, 252] width 173 height 27
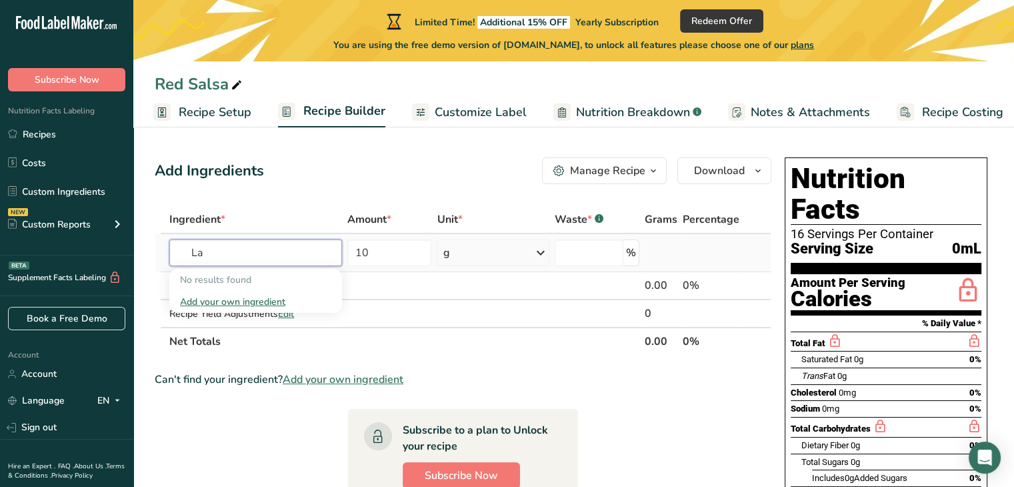
type input "L"
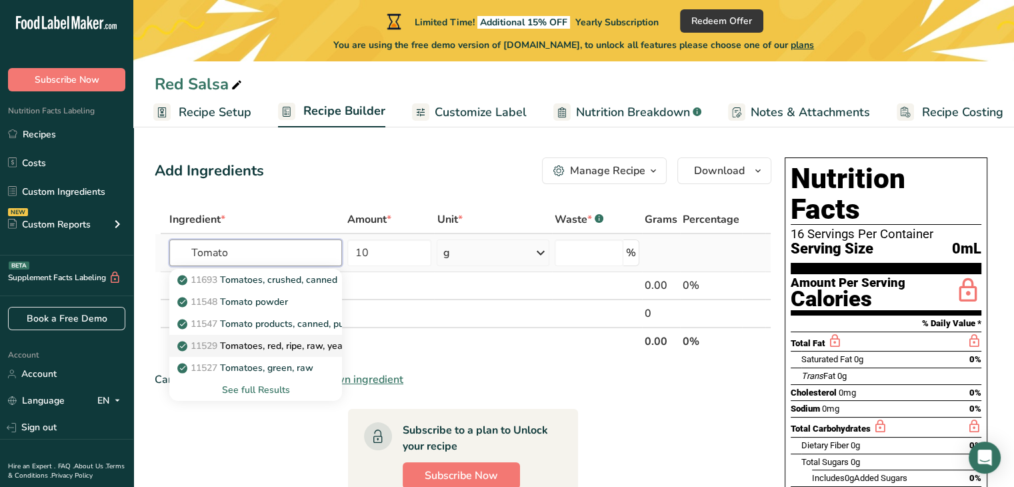
type input "Tomato"
click at [282, 344] on p "11529 Tomatoes, red, ripe, raw, year round average" at bounding box center [295, 346] width 231 height 14
type input "Tomatoes, red, ripe, raw, year round average"
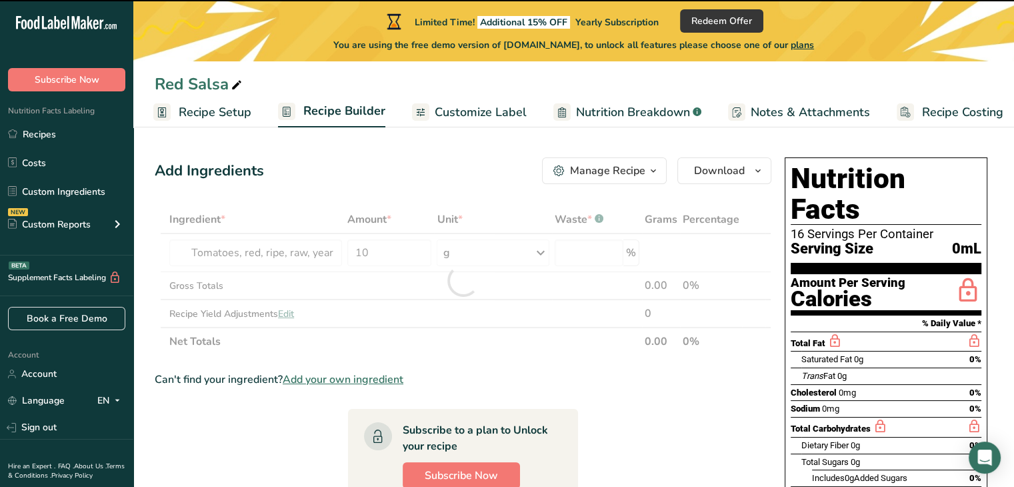
type input "0"
